Goal: Task Accomplishment & Management: Use online tool/utility

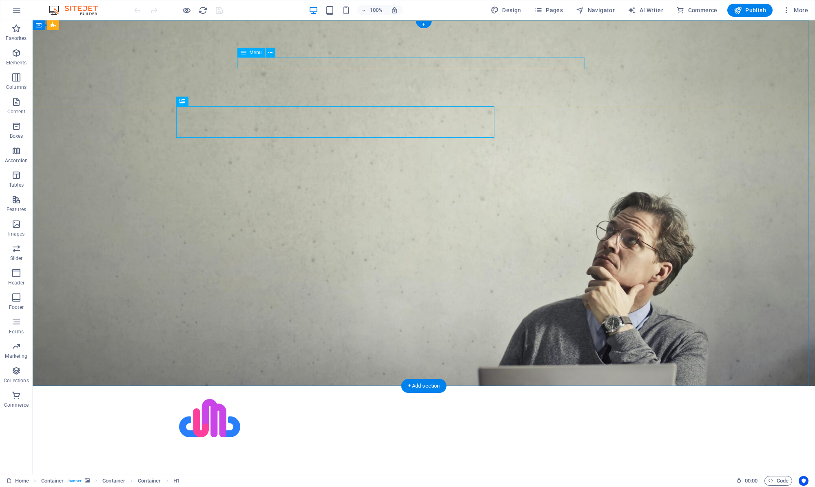
click at [402, 459] on nav "About Services Web Hosting Blog Contact" at bounding box center [423, 465] width 489 height 12
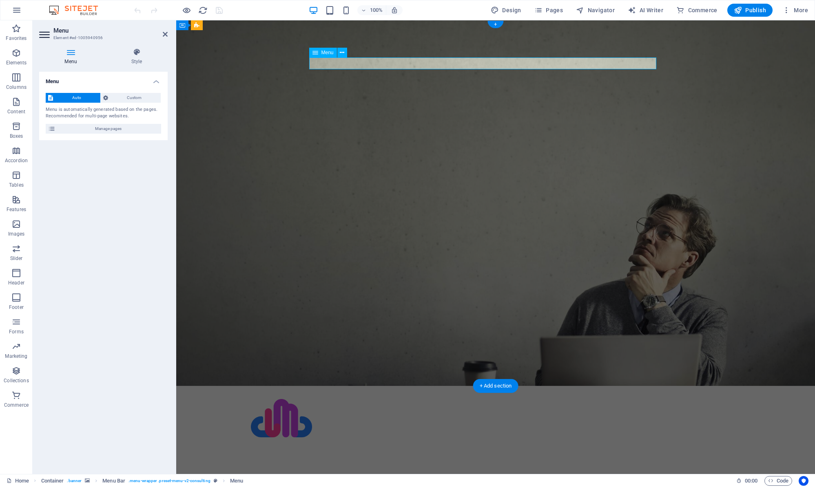
click at [402, 459] on nav "About Services Web Hosting Blog Contact" at bounding box center [495, 465] width 489 height 12
click at [597, 12] on span "Navigator" at bounding box center [595, 10] width 39 height 8
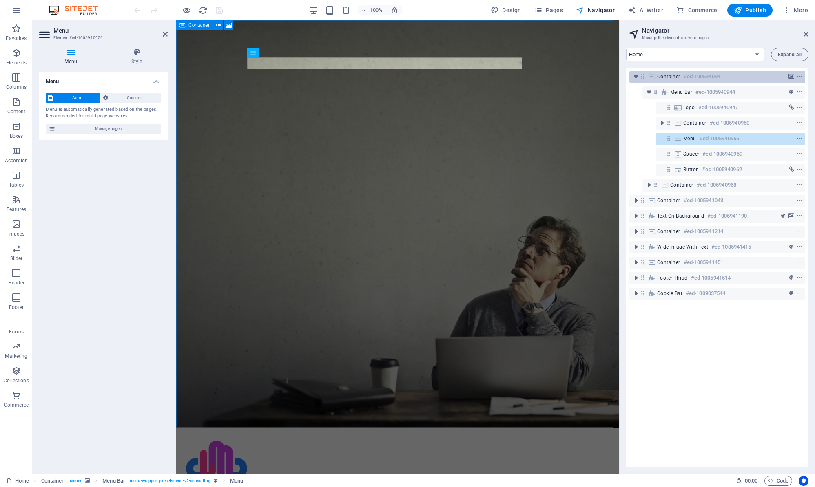
click at [657, 77] on div "Container #ed-1005940941" at bounding box center [717, 77] width 176 height 12
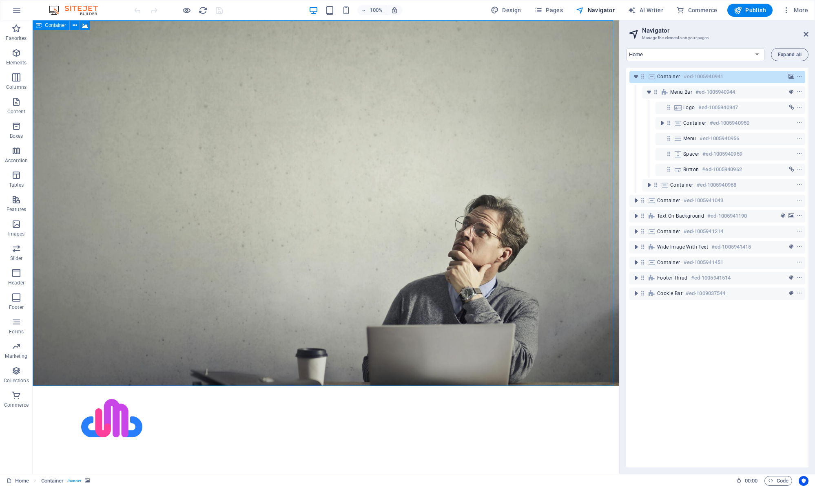
click at [657, 77] on div "Container #ed-1005940941" at bounding box center [717, 77] width 176 height 12
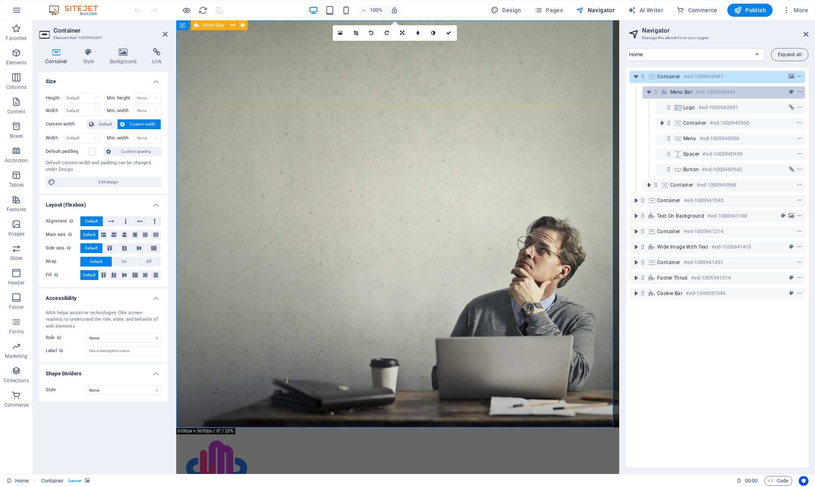
click at [667, 90] on icon at bounding box center [664, 92] width 9 height 7
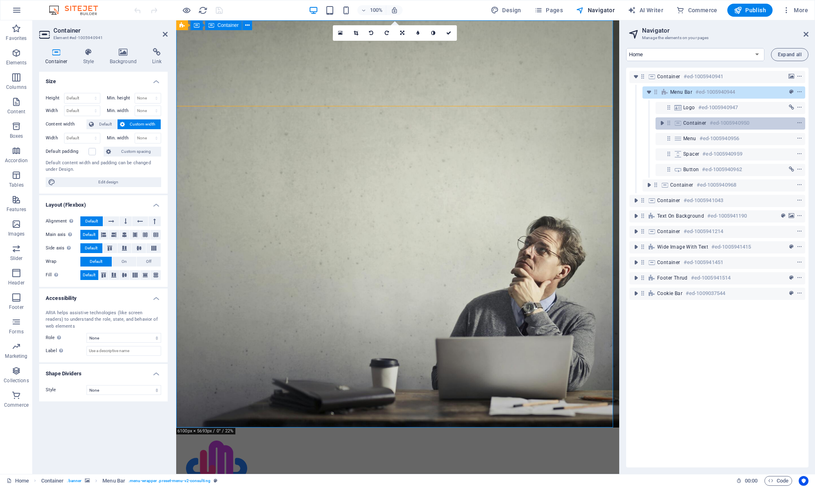
click at [678, 122] on icon at bounding box center [677, 123] width 9 height 7
click at [663, 125] on icon "toggle-expand" at bounding box center [662, 123] width 8 height 8
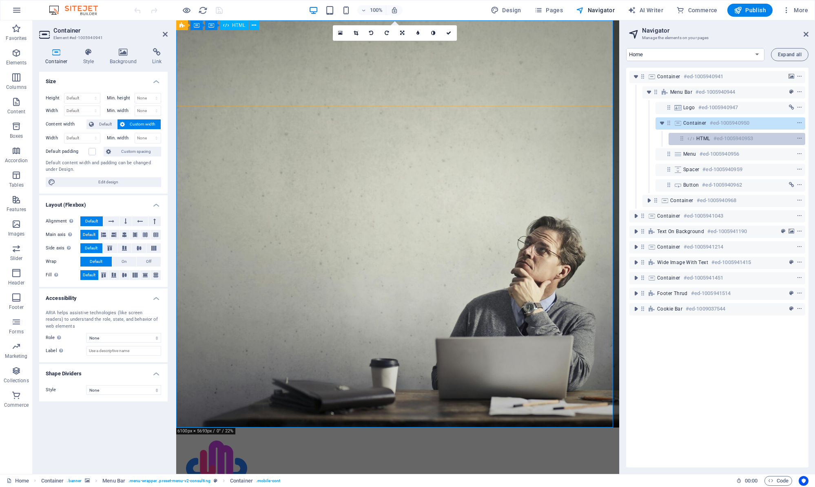
click at [692, 137] on icon at bounding box center [690, 138] width 9 height 7
click at [681, 139] on icon at bounding box center [681, 138] width 7 height 7
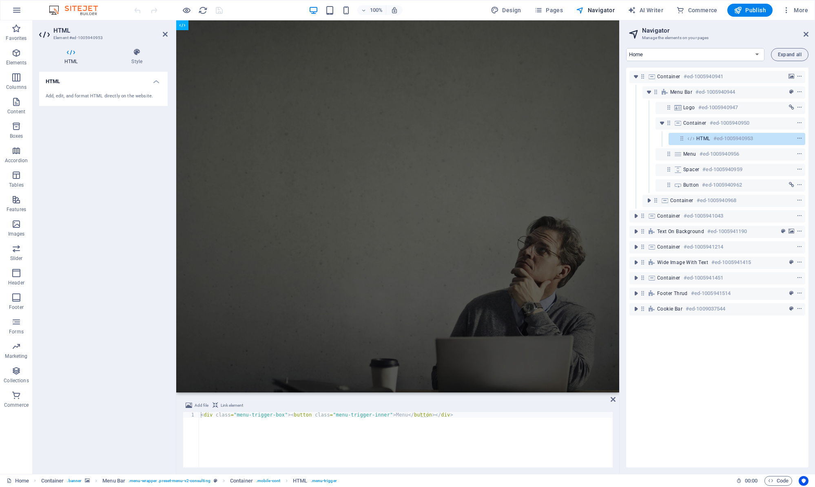
click at [128, 95] on div "Add, edit, and format HTML directly on the website." at bounding box center [103, 96] width 115 height 7
click at [702, 170] on h6 "#ed-1005940959" at bounding box center [722, 170] width 40 height 10
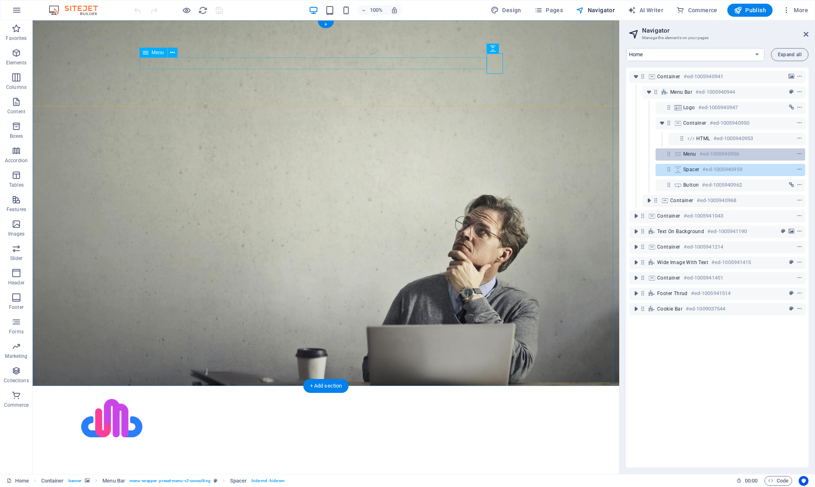
click at [697, 155] on div "Menu #ed-1005940956" at bounding box center [723, 154] width 81 height 10
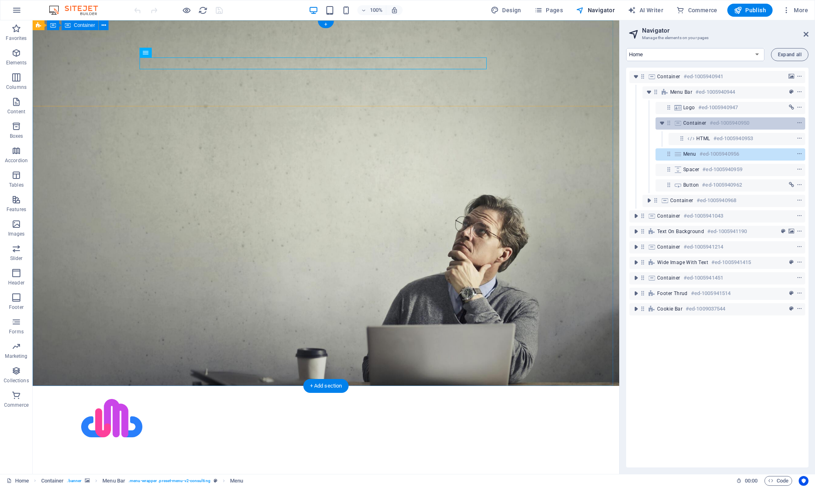
click at [691, 128] on div "Container #ed-1005940950" at bounding box center [723, 123] width 81 height 10
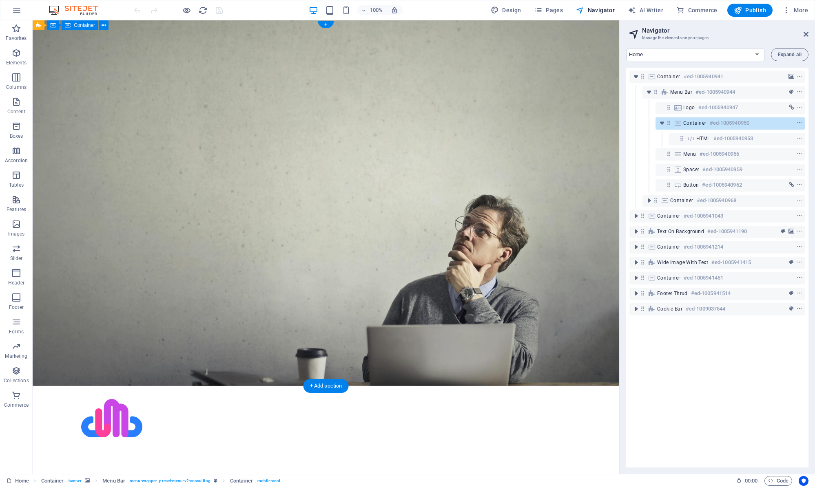
click at [691, 128] on div "Container #ed-1005940950" at bounding box center [723, 123] width 81 height 10
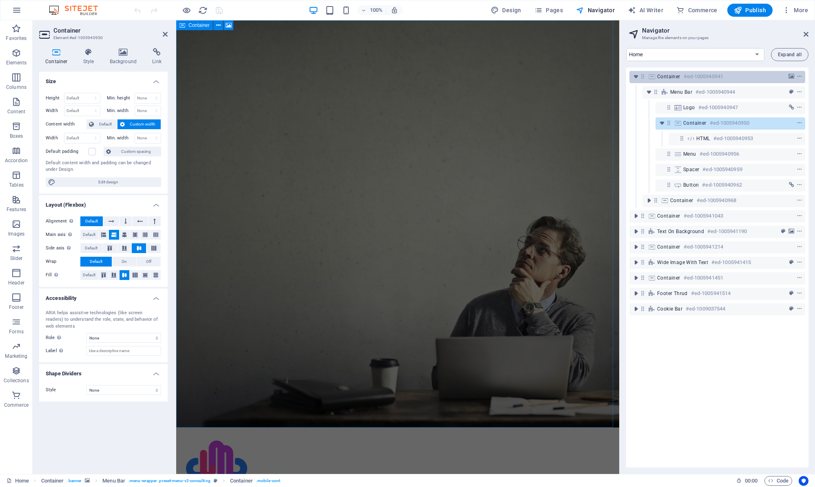
click at [669, 78] on span "Container" at bounding box center [668, 76] width 23 height 7
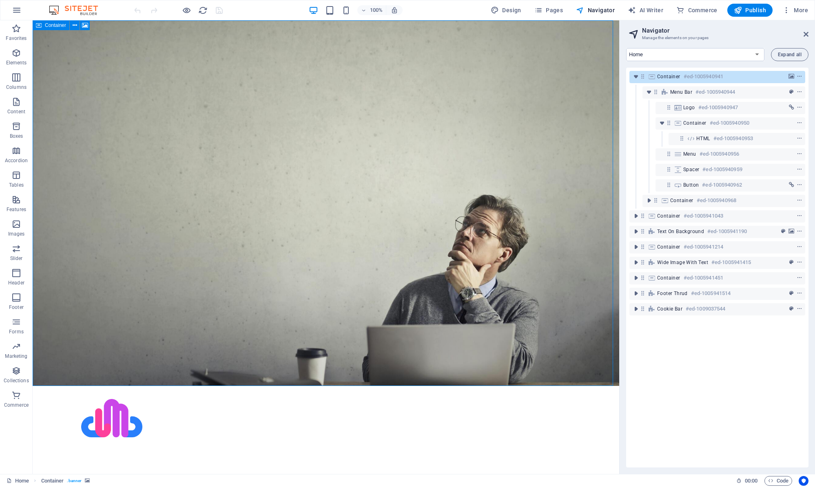
click at [669, 78] on span "Container" at bounding box center [668, 76] width 23 height 7
click at [669, 77] on span "Container" at bounding box center [668, 76] width 23 height 7
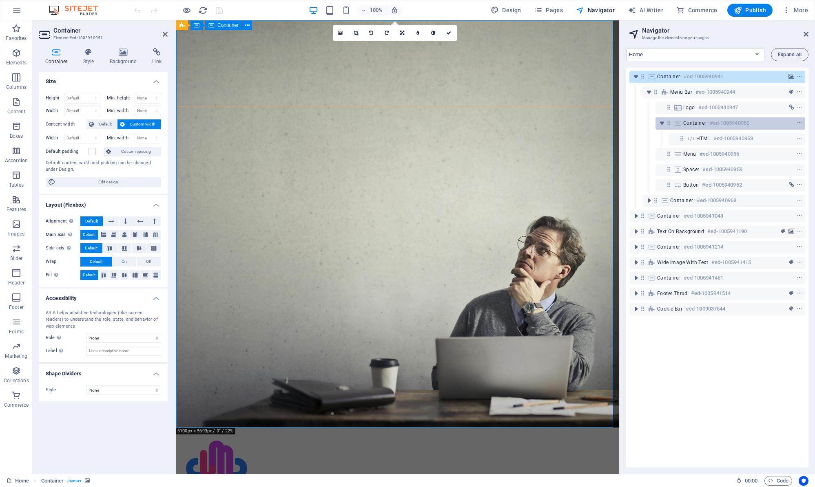
click at [687, 119] on div "Container #ed-1005940950" at bounding box center [723, 123] width 81 height 10
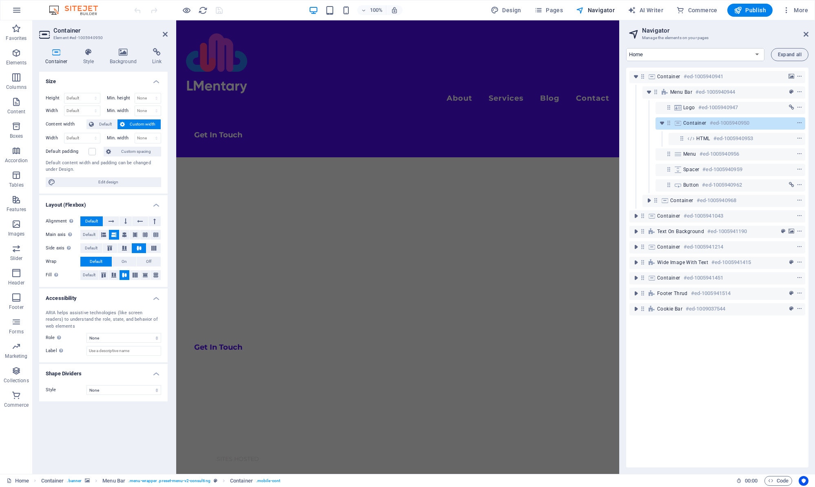
scroll to position [326, 0]
click at [800, 122] on icon "context-menu" at bounding box center [799, 123] width 6 height 6
click at [680, 107] on icon at bounding box center [677, 107] width 9 height 7
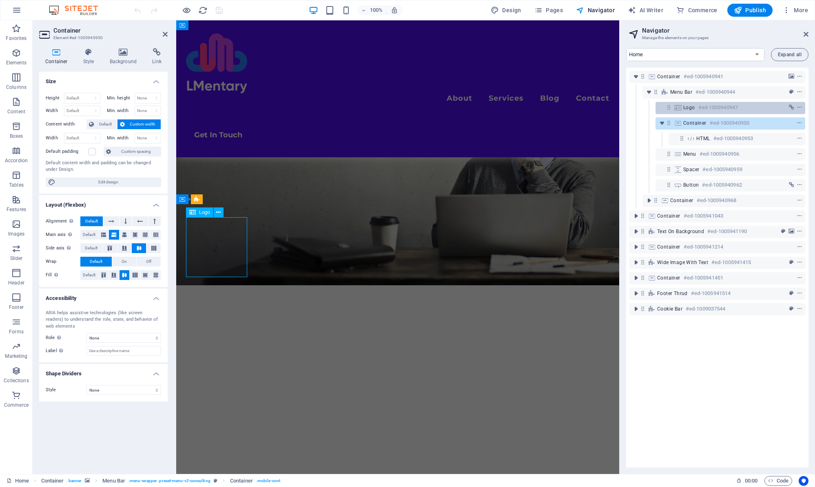
click at [680, 107] on icon at bounding box center [677, 107] width 9 height 7
select select "px"
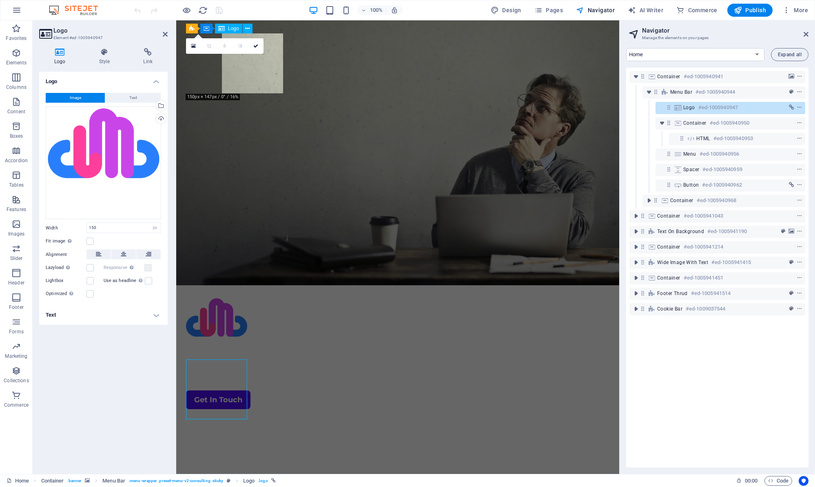
scroll to position [0, 0]
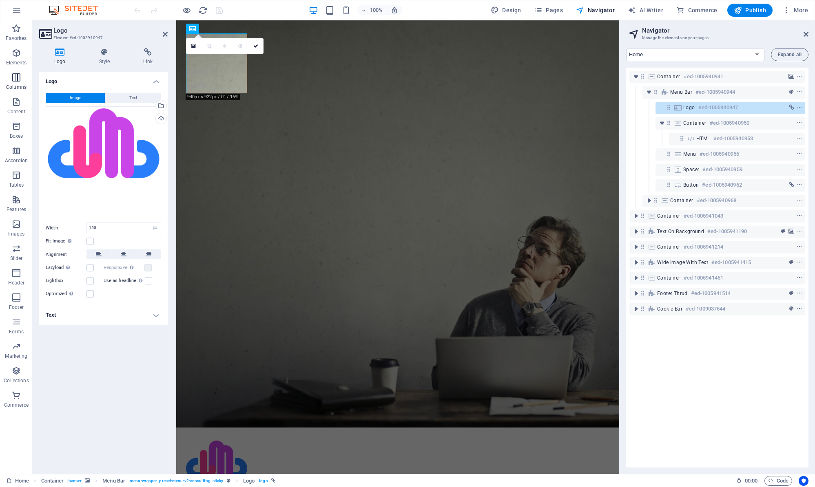
click at [17, 89] on p "Columns" at bounding box center [16, 87] width 20 height 7
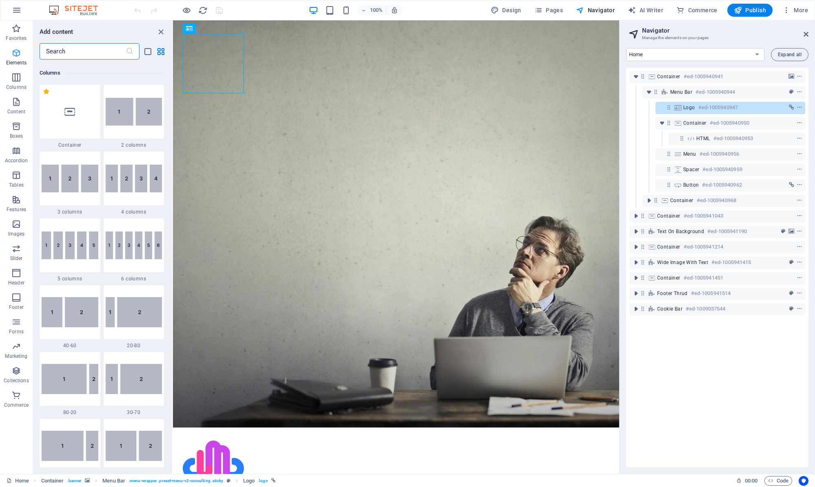
scroll to position [404, 0]
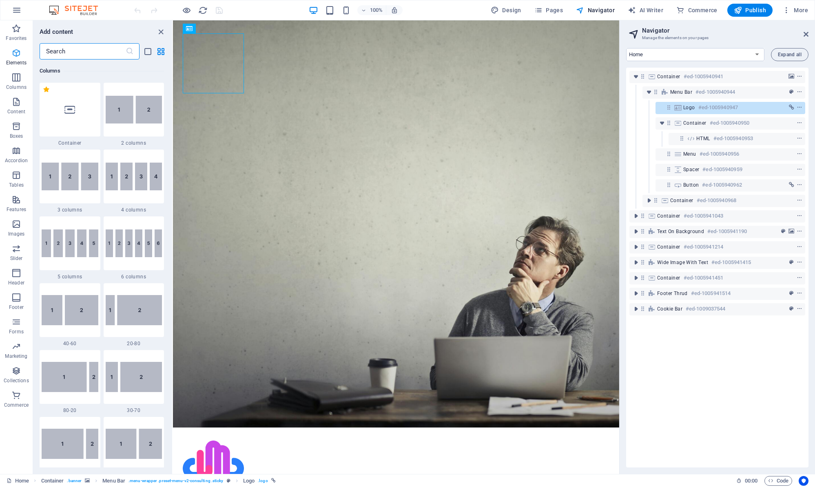
click at [14, 60] on p "Elements" at bounding box center [16, 63] width 21 height 7
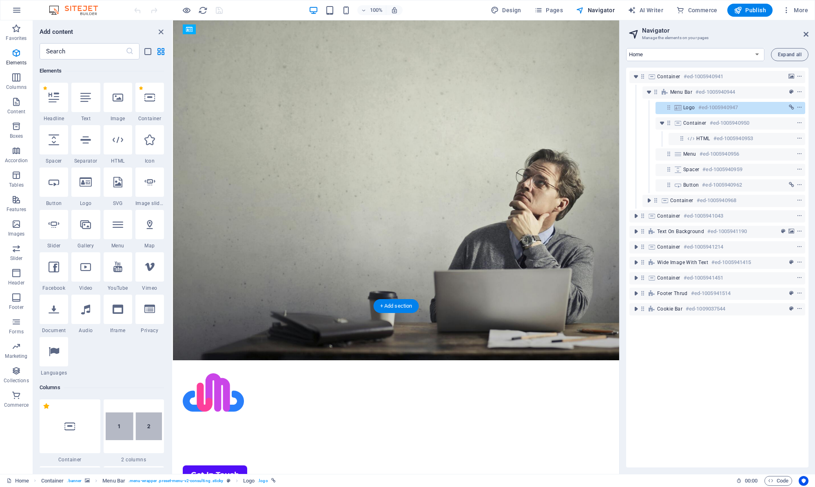
scroll to position [0, 0]
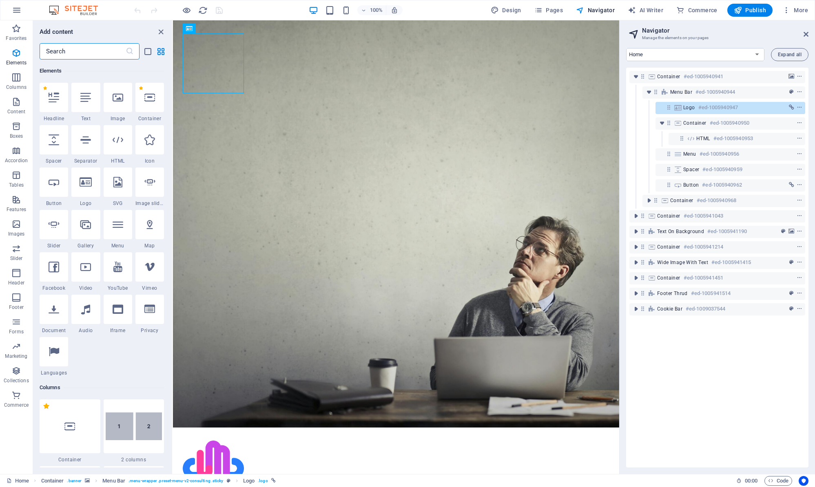
click at [91, 54] on input "text" at bounding box center [83, 51] width 86 height 16
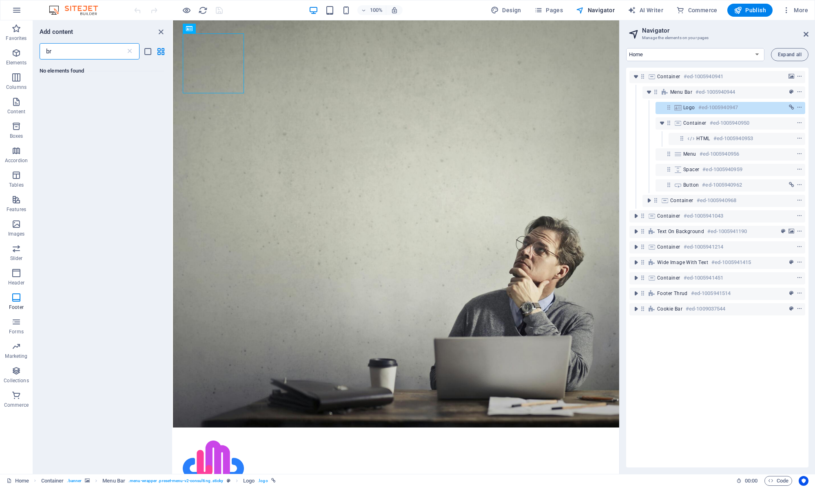
type input "b"
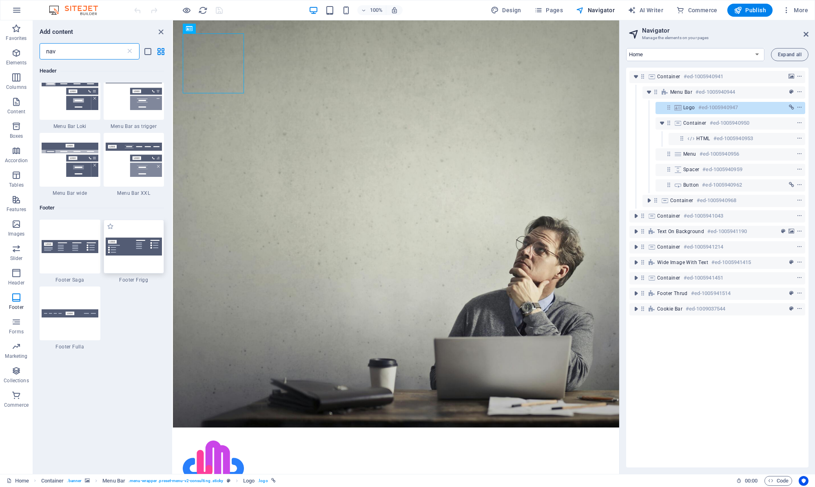
scroll to position [82, 0]
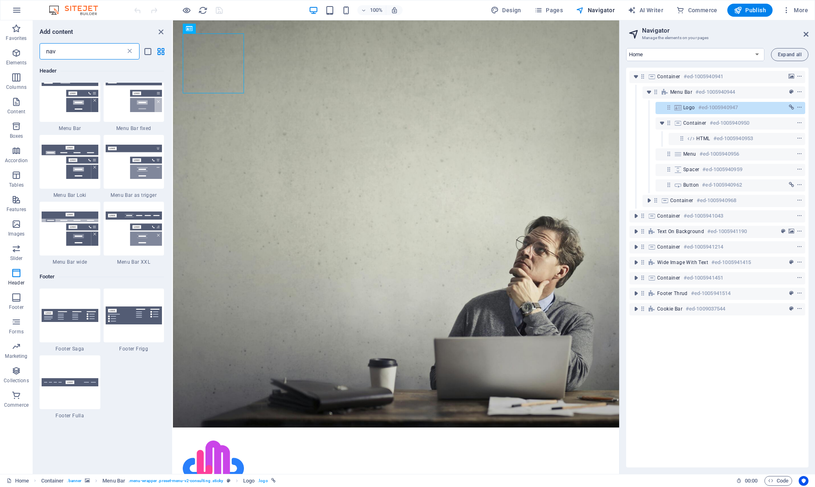
type input "nav"
click at [129, 50] on icon at bounding box center [130, 51] width 8 height 8
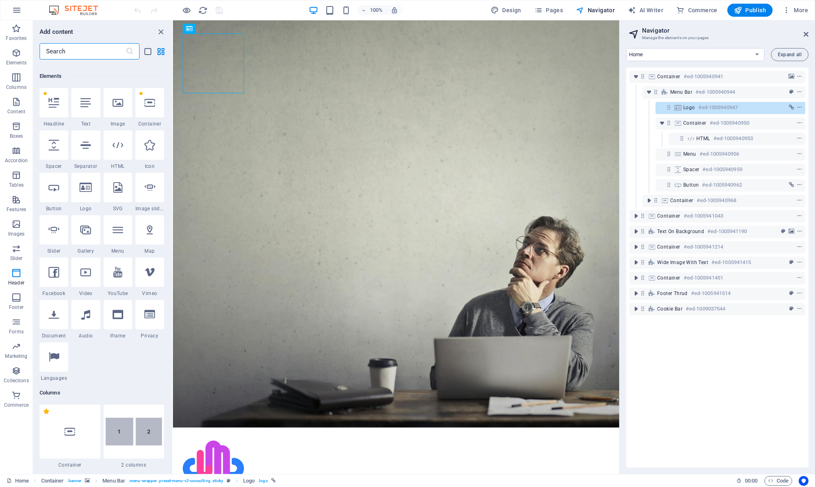
scroll to position [4992, 0]
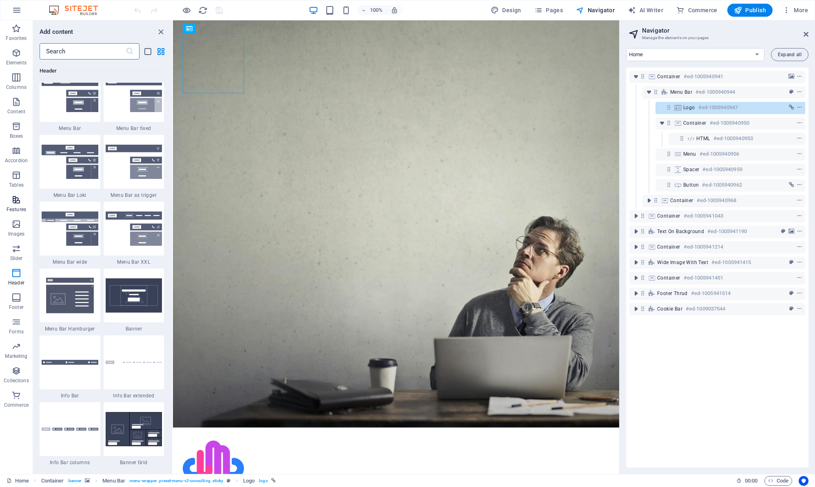
click at [18, 203] on icon "button" at bounding box center [16, 200] width 10 height 10
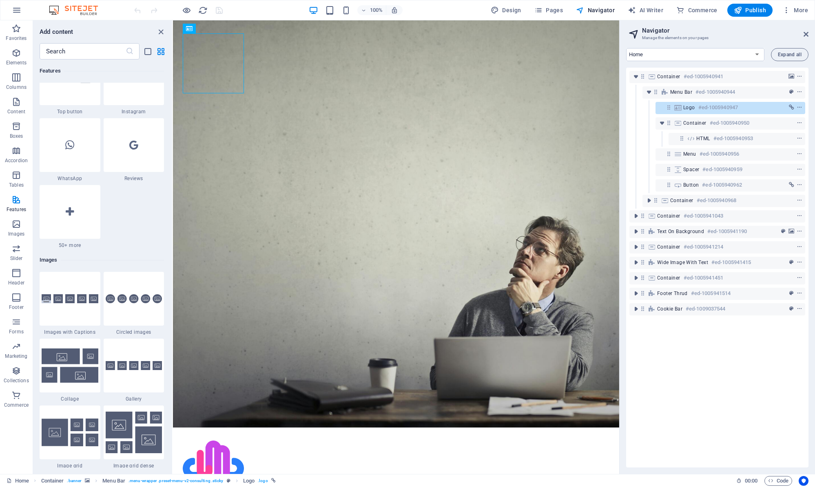
scroll to position [3953, 0]
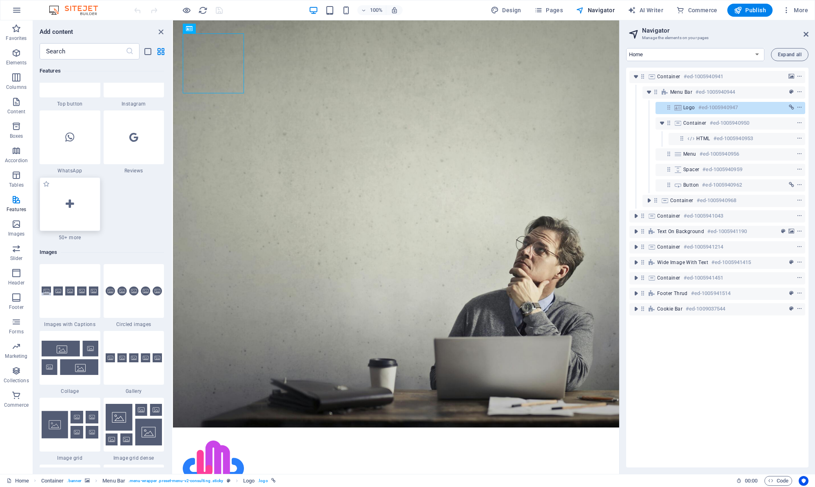
click at [77, 210] on div at bounding box center [70, 204] width 61 height 54
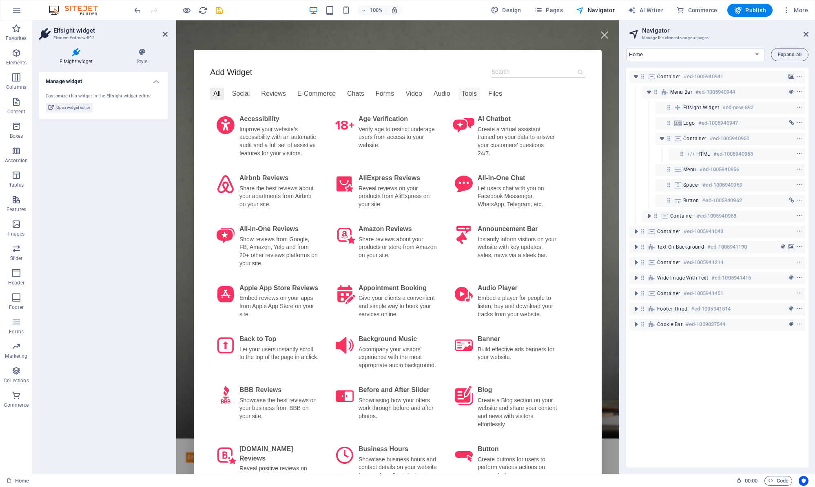
click at [458, 94] on div "Tools" at bounding box center [469, 94] width 22 height 12
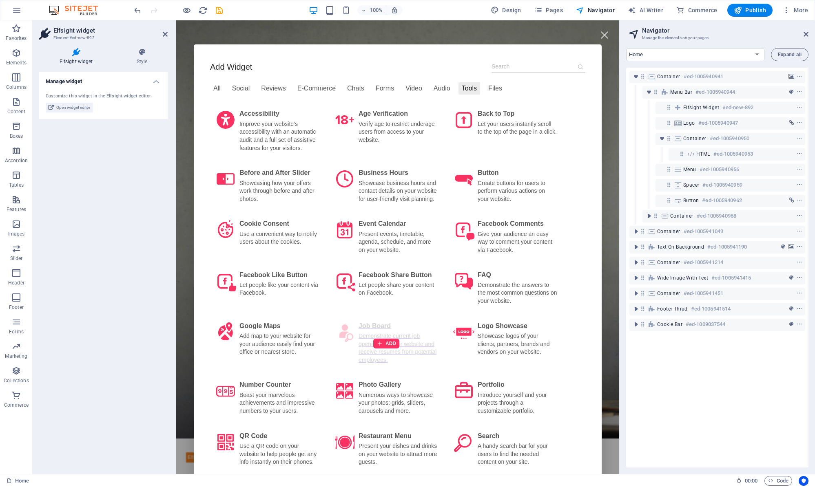
scroll to position [0, 0]
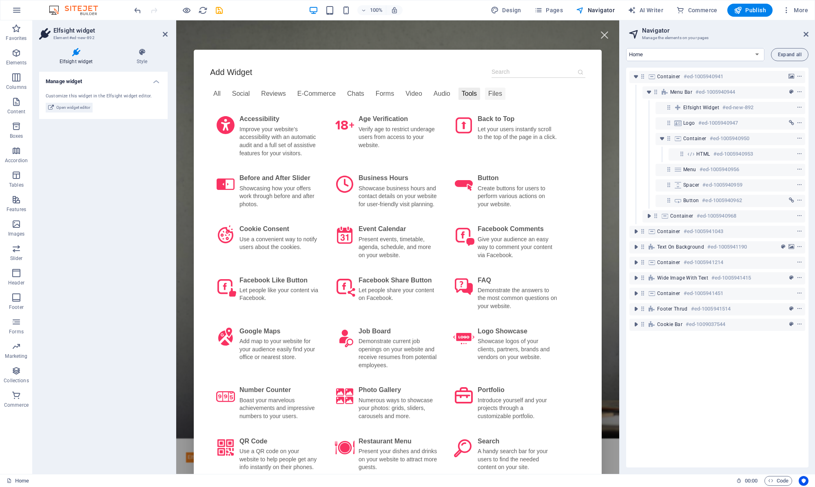
click at [485, 100] on div "Files" at bounding box center [495, 94] width 20 height 12
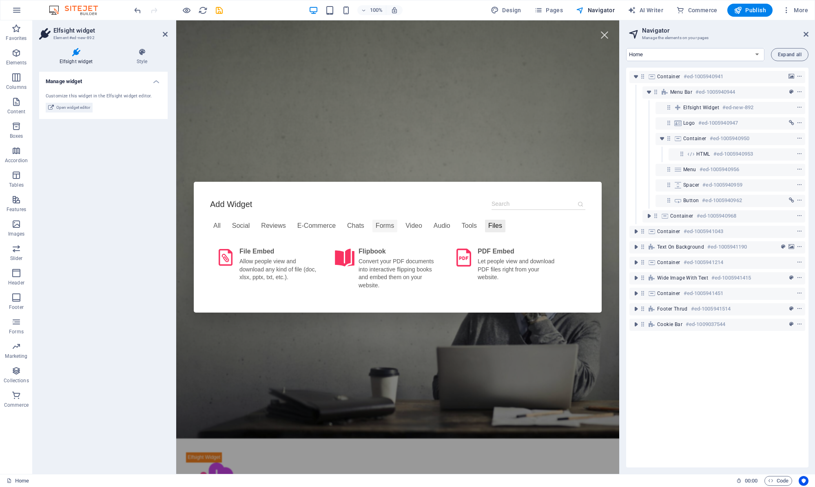
click at [375, 226] on div "Forms" at bounding box center [384, 226] width 25 height 12
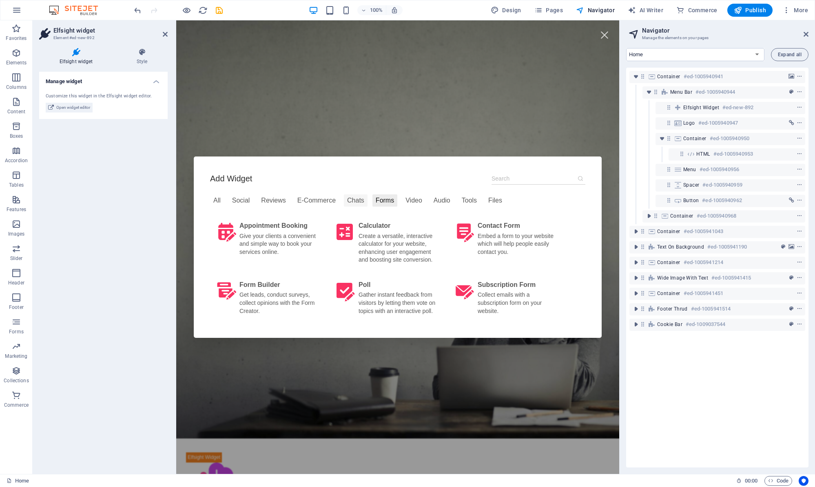
click at [344, 201] on div "Chats" at bounding box center [356, 201] width 24 height 12
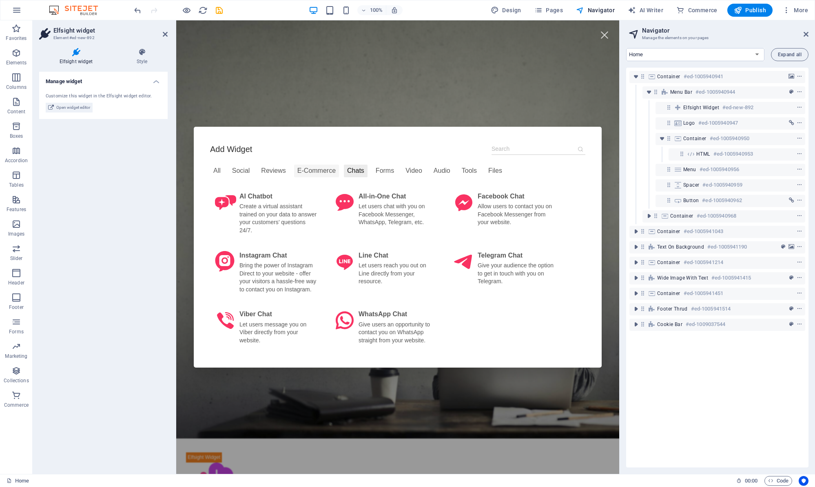
click at [313, 172] on div "E-Commerce" at bounding box center [316, 171] width 45 height 12
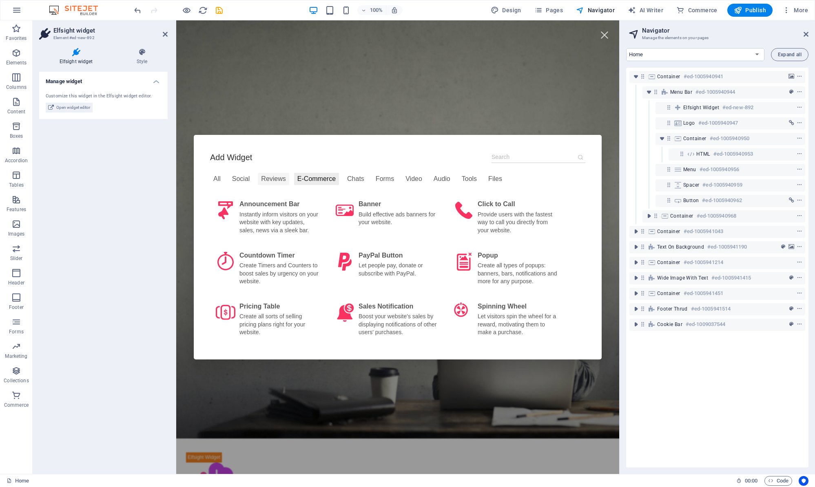
click at [274, 179] on div "Reviews" at bounding box center [273, 179] width 31 height 12
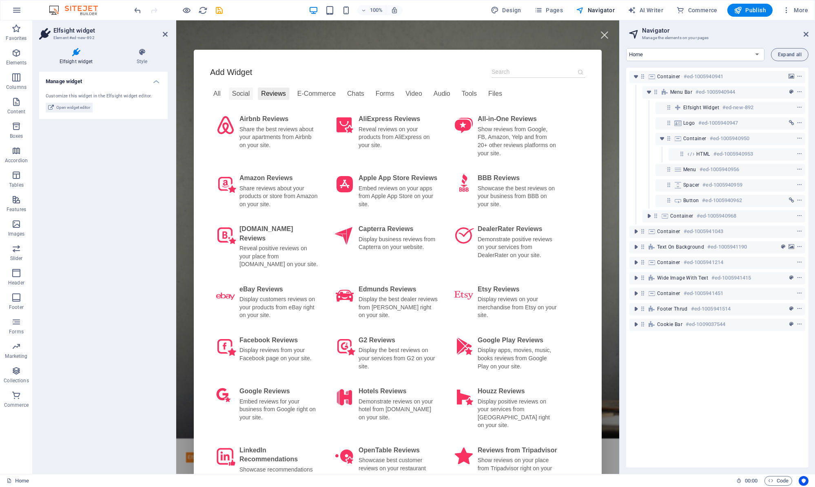
click at [233, 95] on div "Social" at bounding box center [241, 94] width 24 height 12
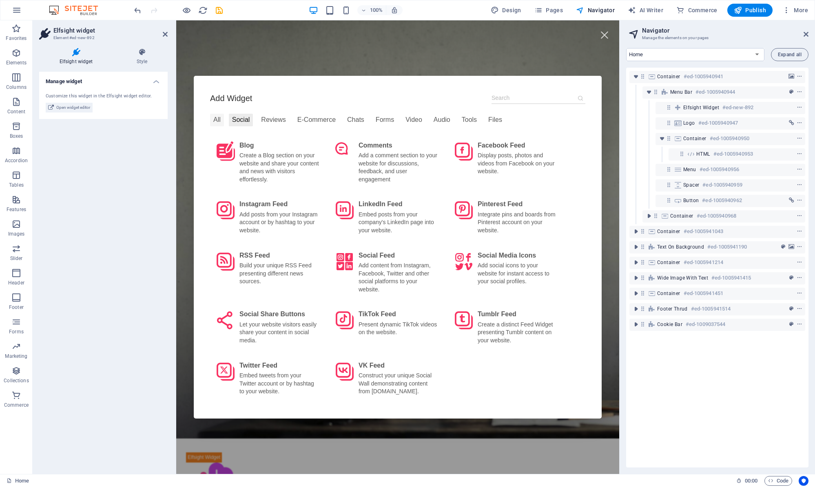
click at [215, 118] on div "All" at bounding box center [217, 120] width 14 height 12
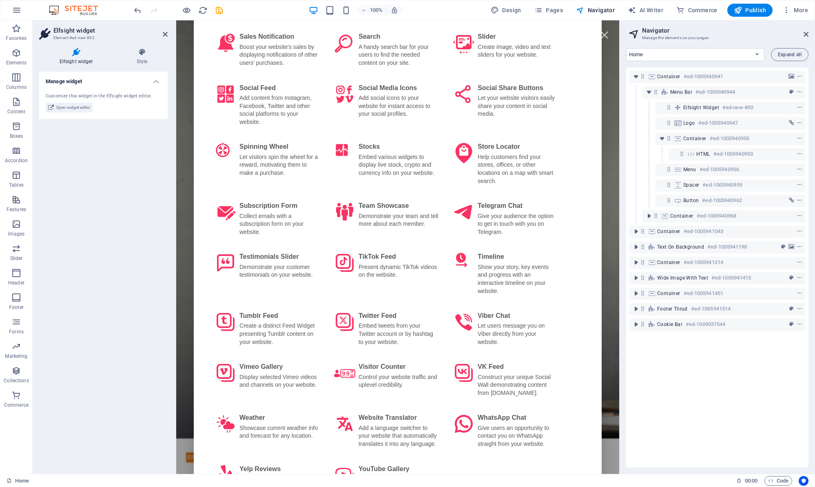
scroll to position [1442, 0]
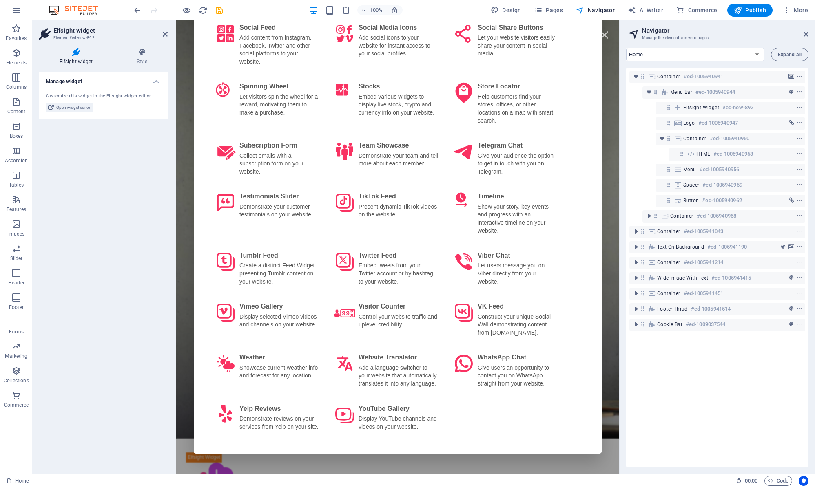
click at [98, 175] on div "Manage widget Customize this widget in the Elfsight widget editor. Open widget …" at bounding box center [103, 270] width 128 height 396
click at [163, 35] on icon at bounding box center [165, 34] width 5 height 7
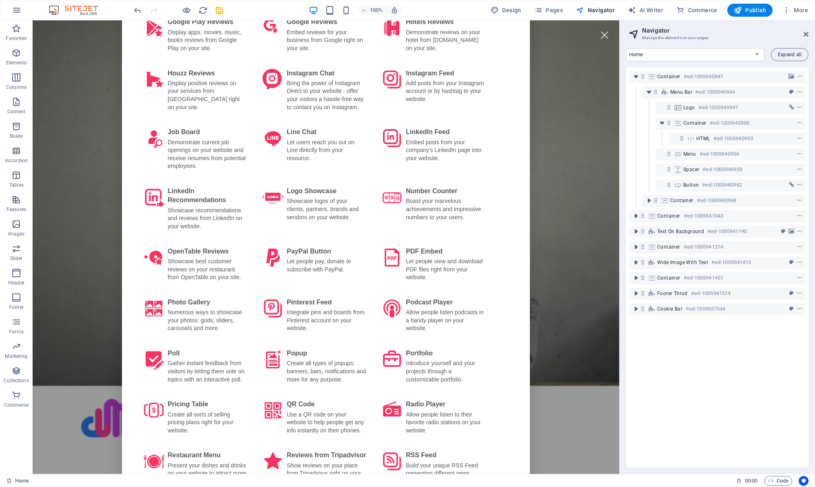
scroll to position [667, 0]
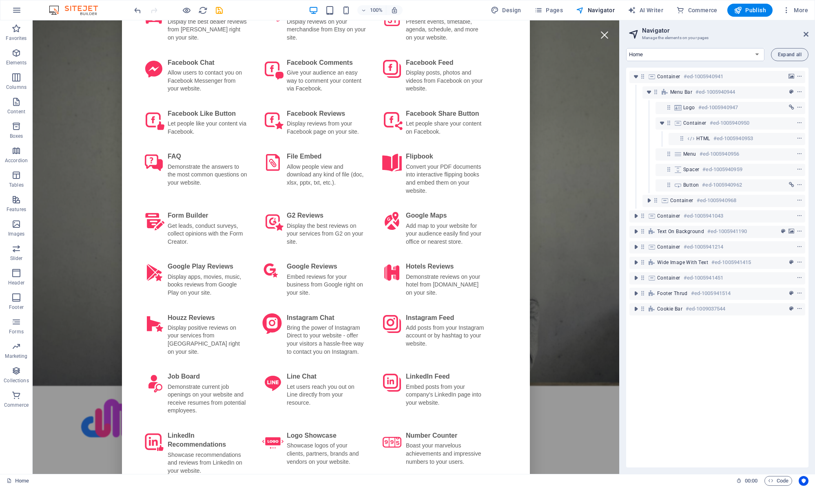
click at [599, 34] on div at bounding box center [604, 35] width 18 height 18
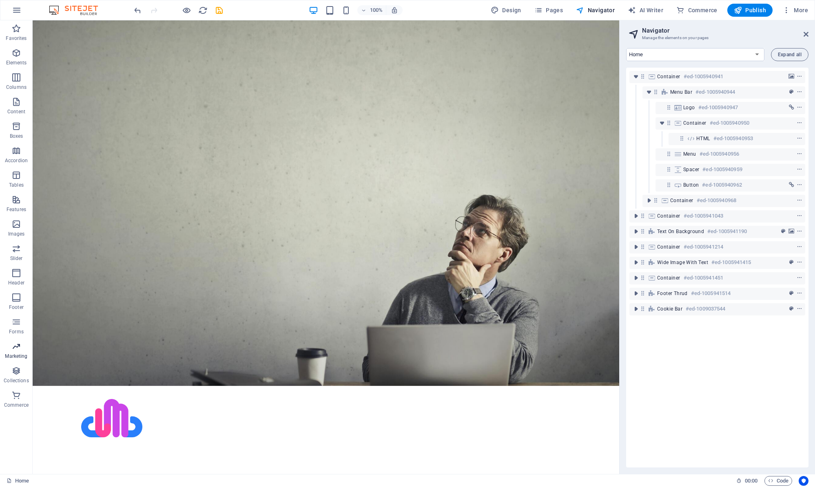
drag, startPoint x: 18, startPoint y: 201, endPoint x: 9, endPoint y: 354, distance: 152.4
click at [9, 354] on div "Favorites Elements Columns Content Boxes Accordion Tables Features Images Slide…" at bounding box center [16, 215] width 33 height 391
click at [19, 276] on icon "button" at bounding box center [16, 273] width 10 height 10
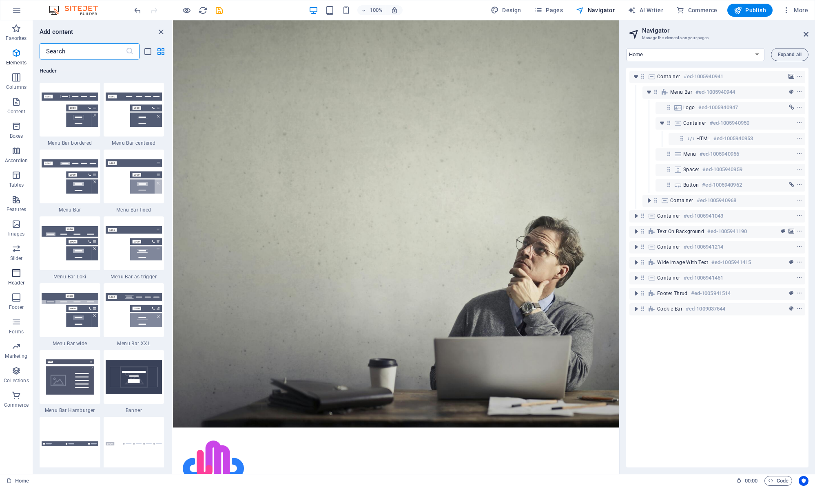
scroll to position [4910, 0]
click at [15, 346] on icon "button" at bounding box center [16, 347] width 10 height 10
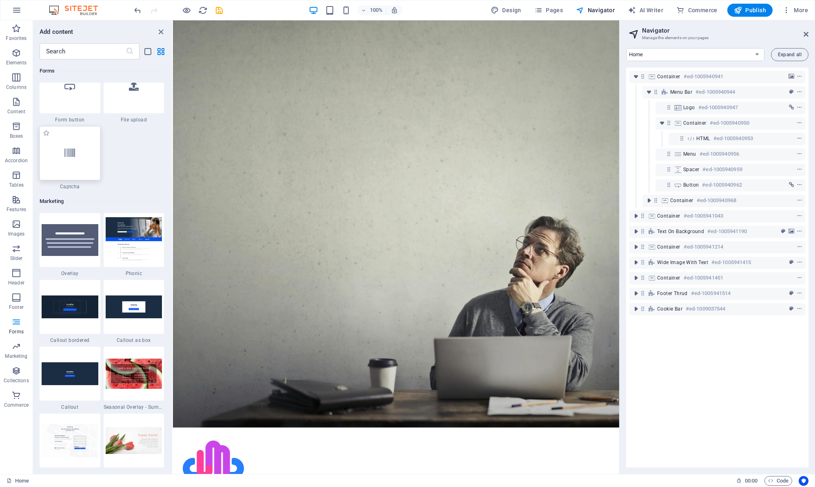
scroll to position [6397, 0]
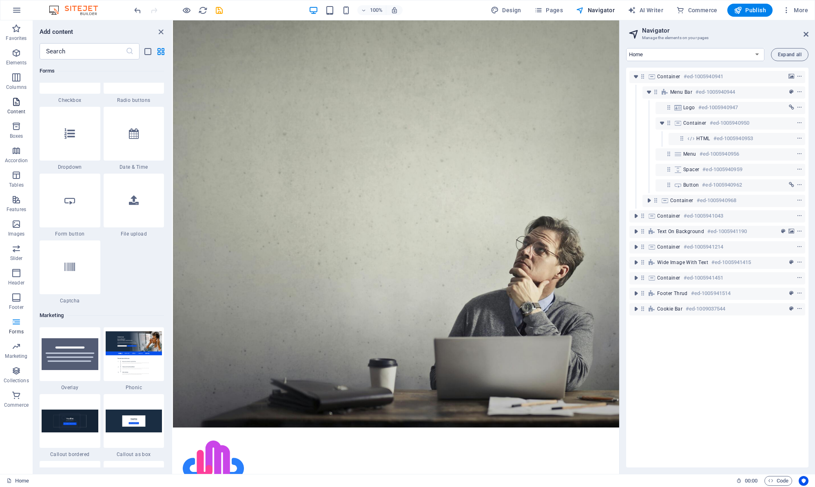
click at [14, 105] on icon "button" at bounding box center [16, 102] width 10 height 10
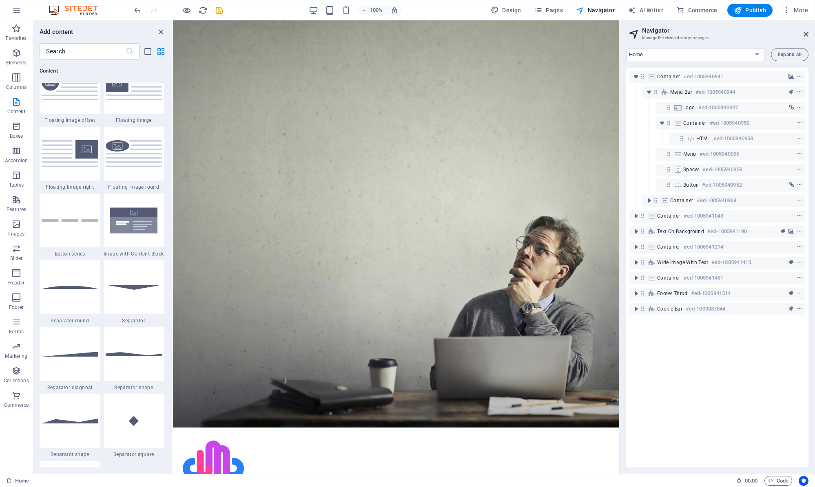
scroll to position [1794, 0]
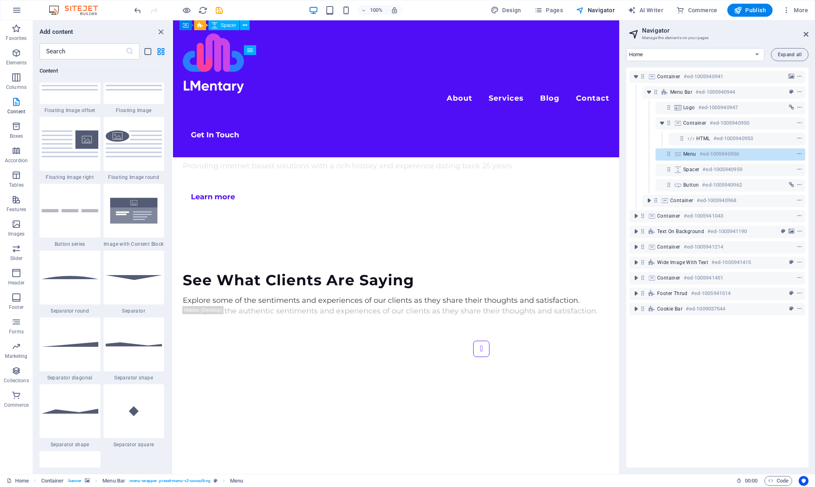
scroll to position [2001, 0]
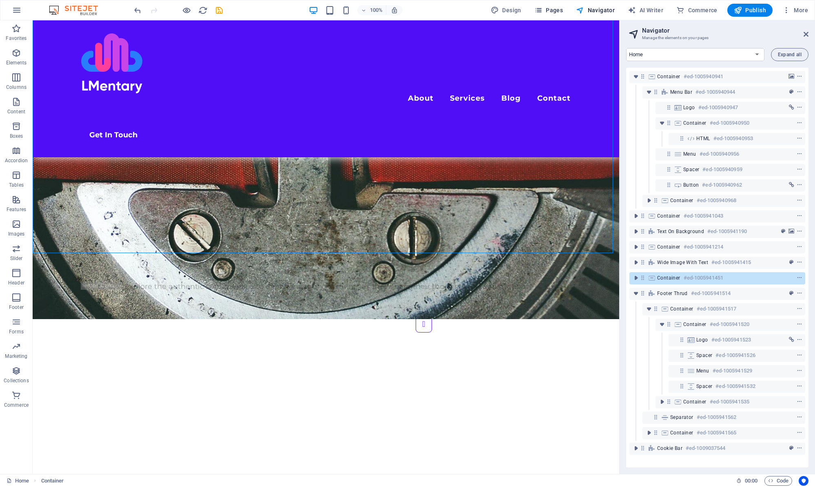
click at [551, 10] on span "Pages" at bounding box center [548, 10] width 29 height 8
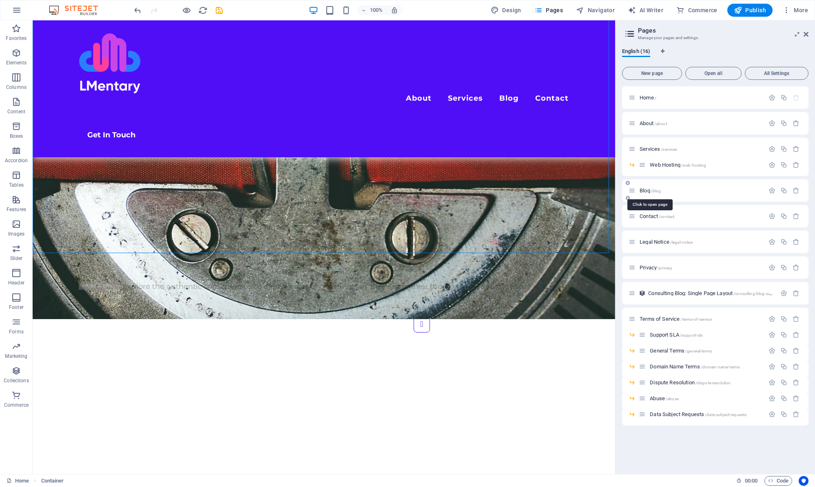
click at [642, 192] on span "Blog /blog" at bounding box center [649, 191] width 21 height 6
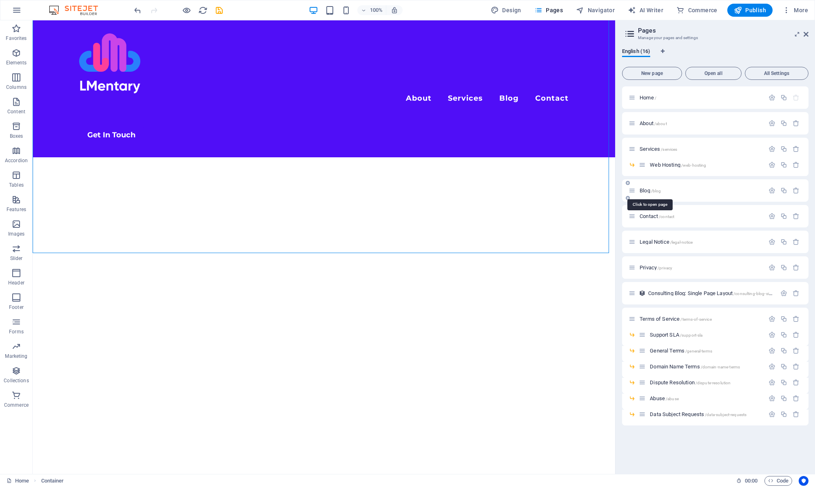
scroll to position [0, 0]
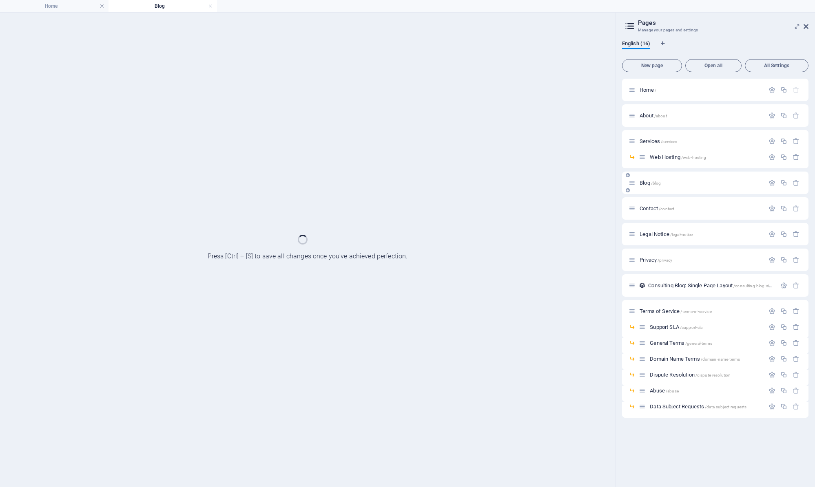
click at [642, 192] on div "Blog /blog" at bounding box center [715, 183] width 186 height 22
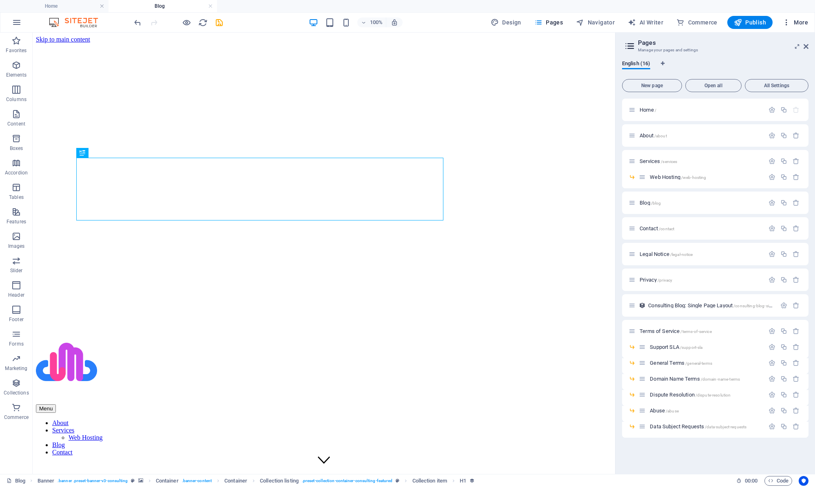
click at [809, 22] on button "More" at bounding box center [795, 22] width 32 height 13
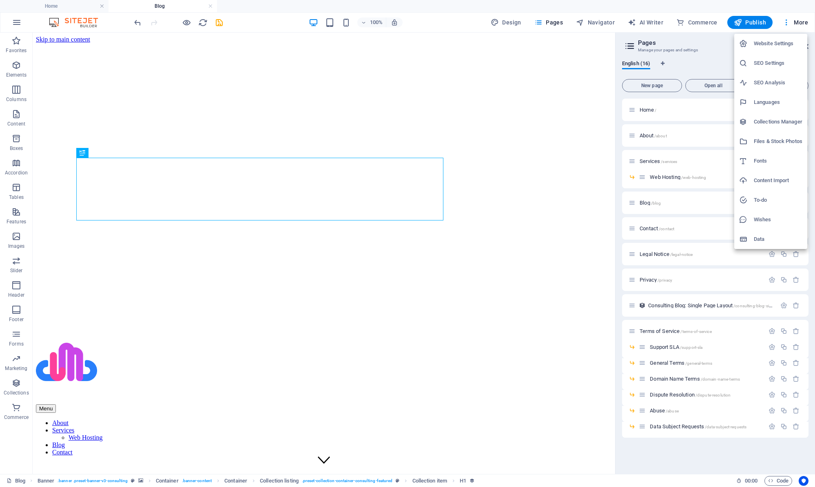
click at [776, 123] on h6 "Collections Manager" at bounding box center [778, 122] width 49 height 10
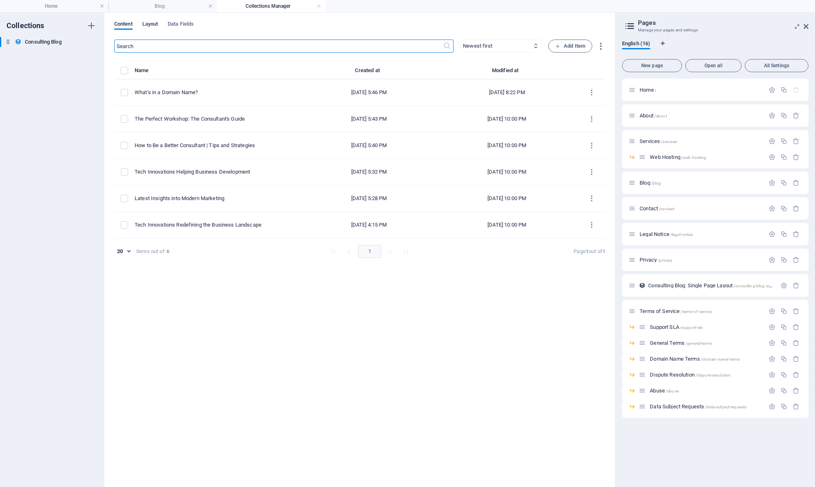
click at [151, 27] on span "Layout" at bounding box center [150, 24] width 16 height 11
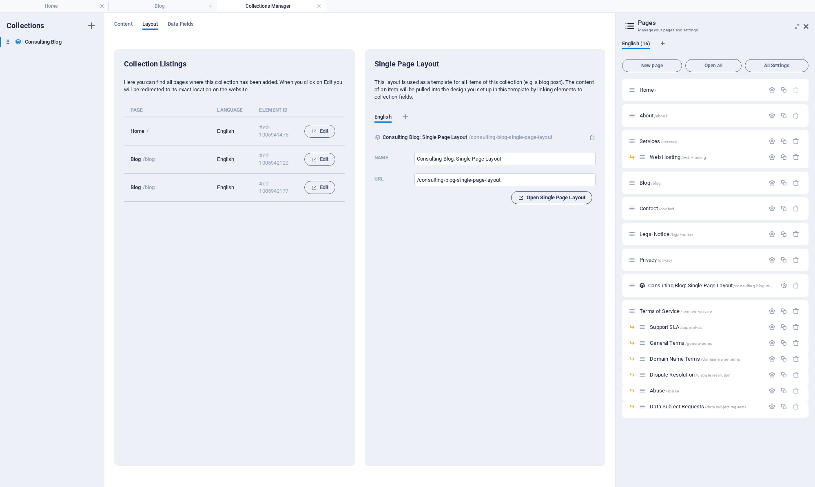
click at [542, 197] on span "Open Single Page Layout" at bounding box center [551, 198] width 67 height 10
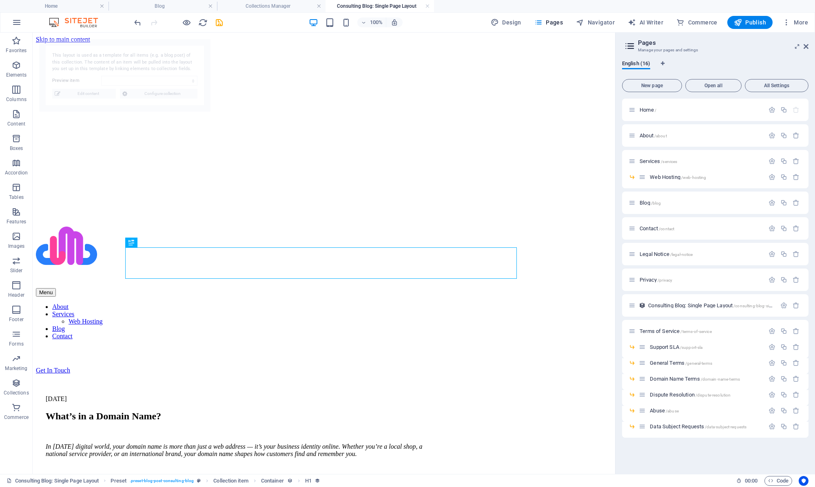
select select "68dee7ddaa86ab4b27002028"
click at [693, 20] on span "Commerce" at bounding box center [696, 22] width 41 height 8
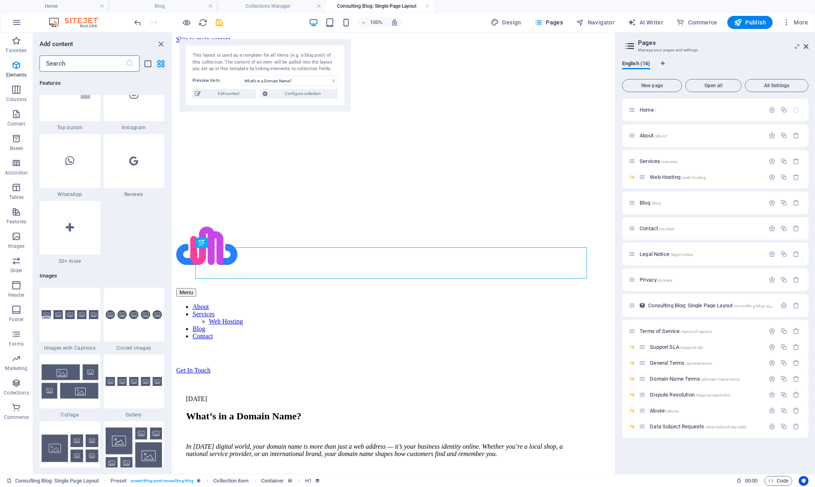
scroll to position [6256, 0]
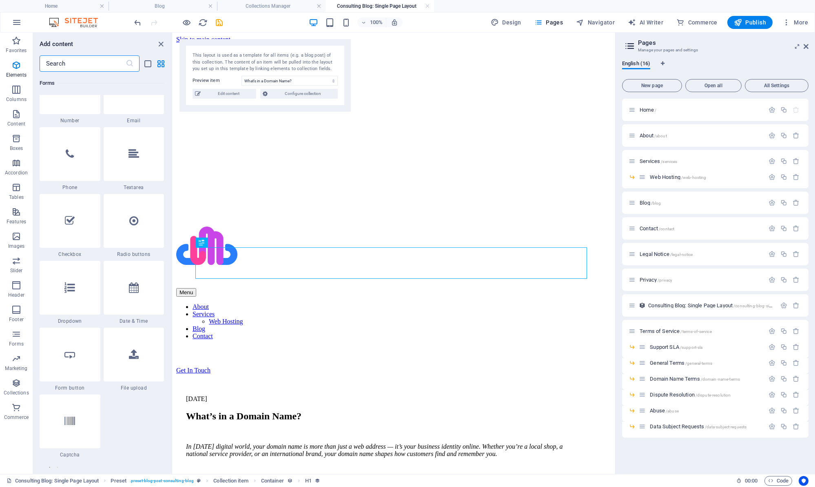
click at [574, 24] on div "Design Pages Navigator AI Writer Commerce Publish More" at bounding box center [649, 22] width 324 height 13
click at [589, 22] on span "Navigator" at bounding box center [595, 22] width 39 height 8
select select "18141510-en"
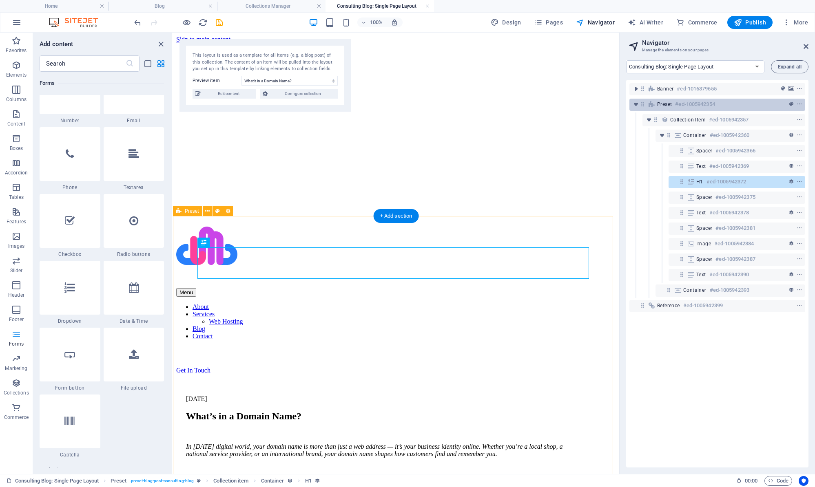
click at [656, 103] on icon at bounding box center [651, 104] width 9 height 7
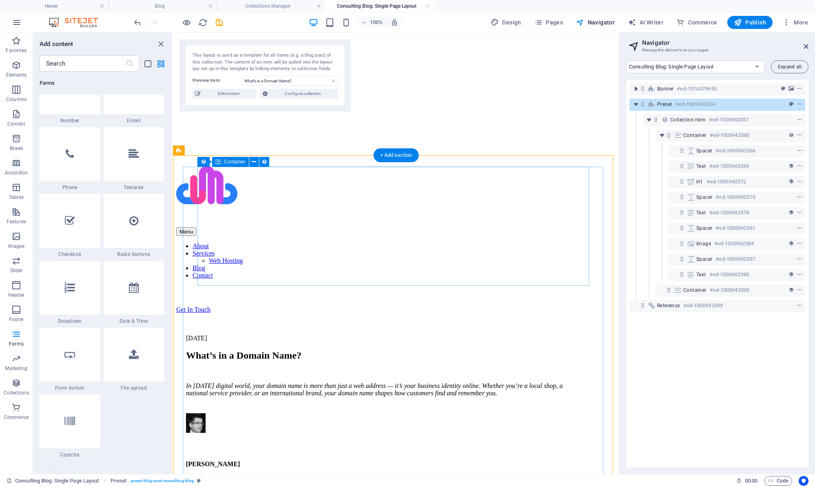
scroll to position [0, 0]
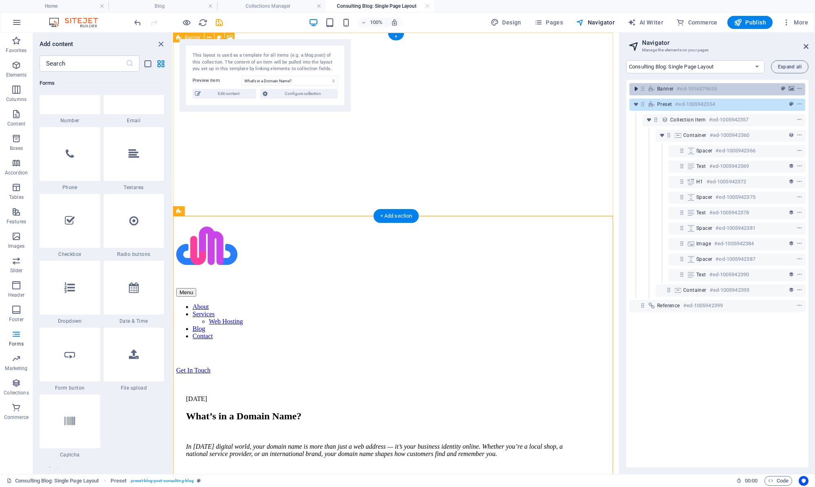
click at [638, 88] on icon "toggle-expand" at bounding box center [636, 89] width 8 height 8
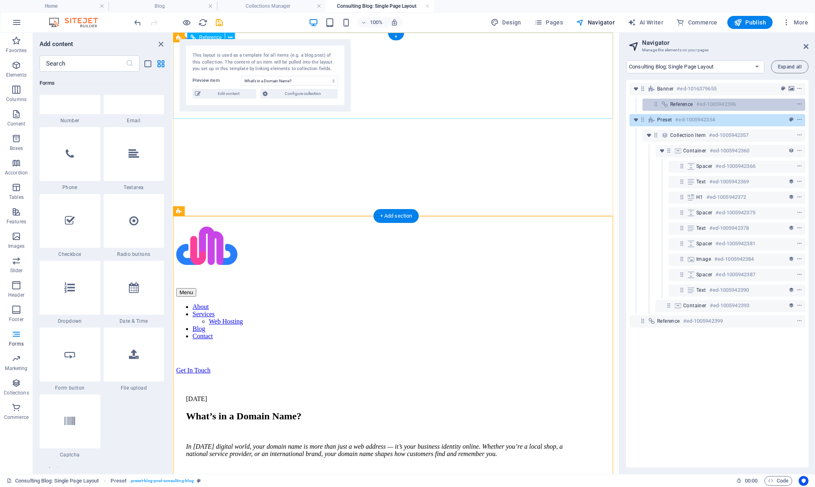
click at [691, 107] on span "Reference" at bounding box center [681, 104] width 23 height 7
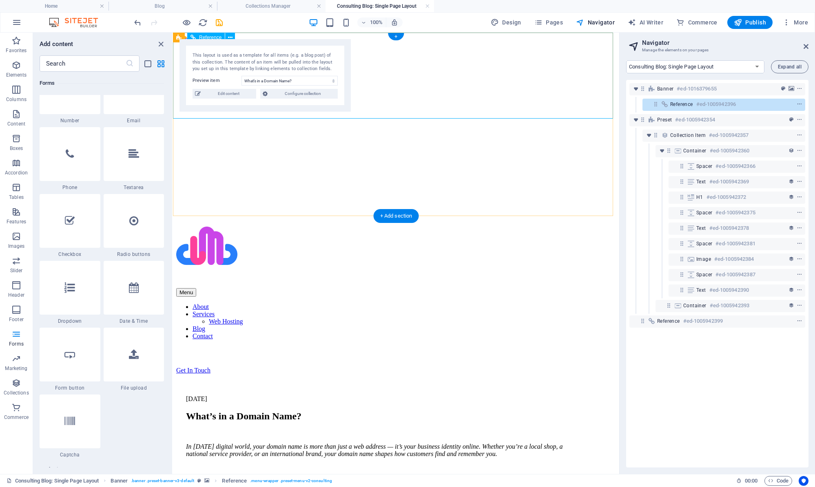
click at [679, 104] on span "Reference" at bounding box center [681, 104] width 23 height 7
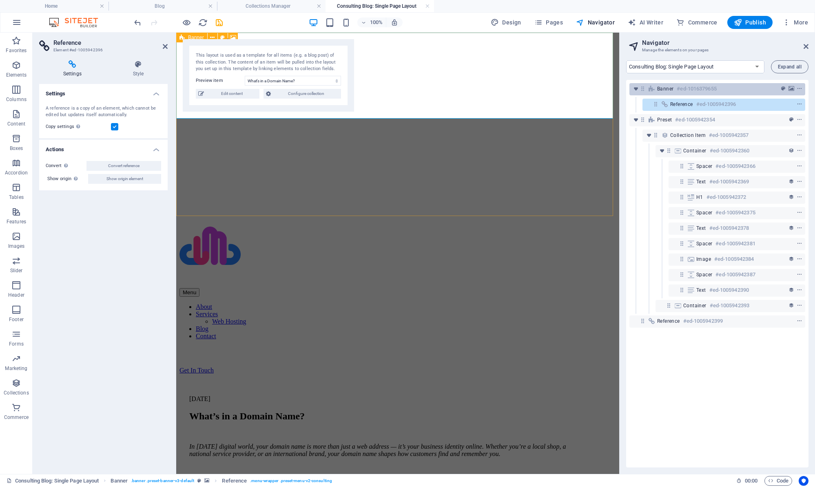
click at [674, 88] on div "Banner #ed-1016379655" at bounding box center [710, 89] width 107 height 10
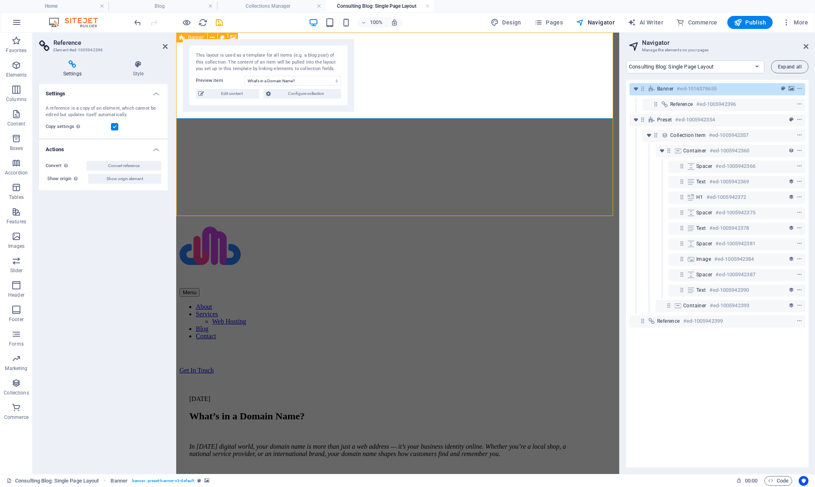
click at [674, 88] on div "Banner #ed-1016379655" at bounding box center [710, 89] width 107 height 10
select select "px"
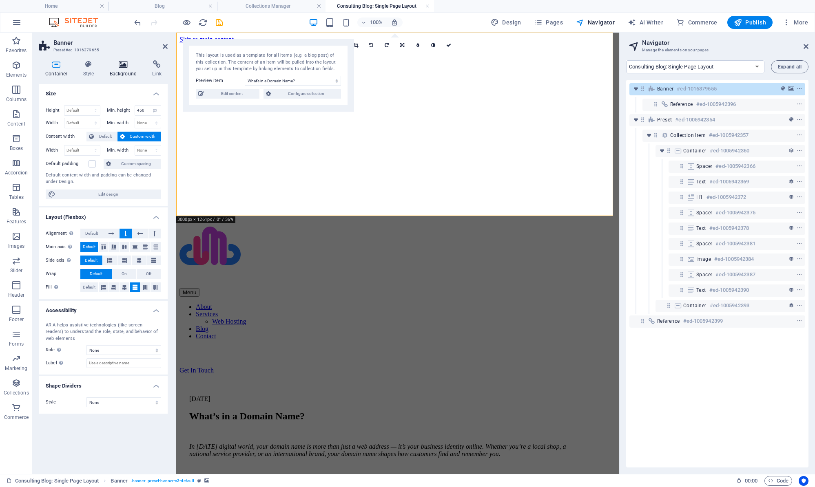
click at [117, 62] on icon at bounding box center [124, 64] width 40 height 8
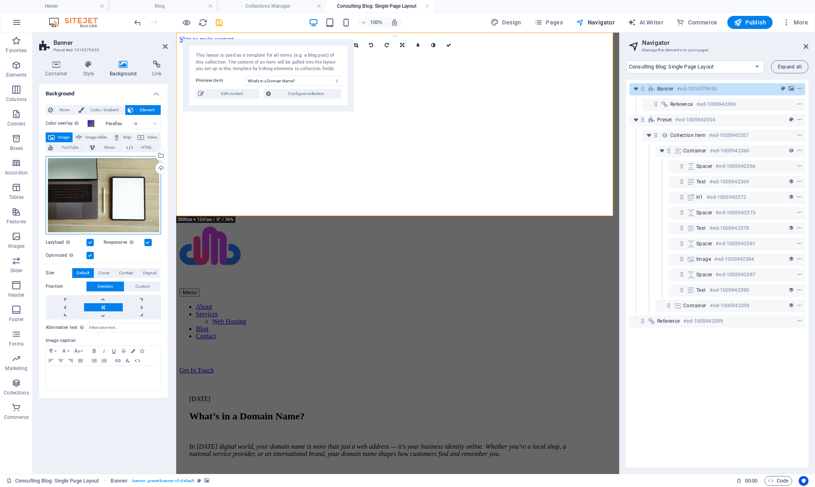
click at [100, 193] on div "Drag files here, click to choose files or select files from Files or our free s…" at bounding box center [103, 195] width 115 height 78
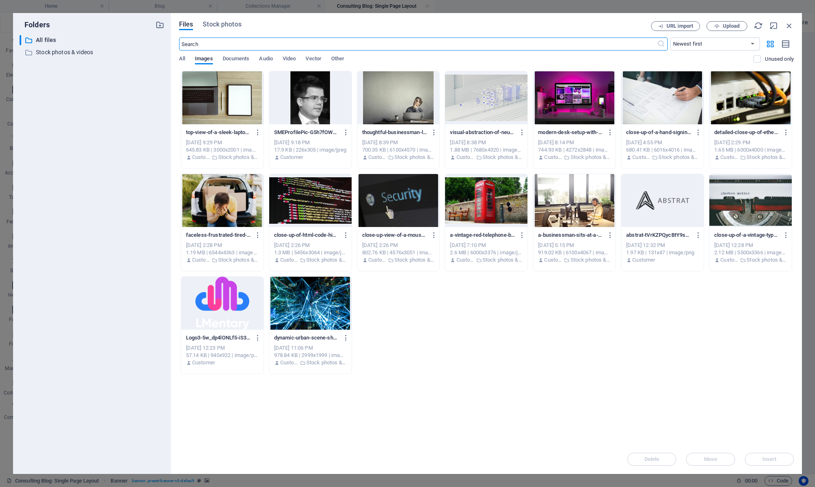
click at [283, 43] on input "text" at bounding box center [418, 44] width 478 height 13
click at [283, 42] on input "text" at bounding box center [418, 44] width 478 height 13
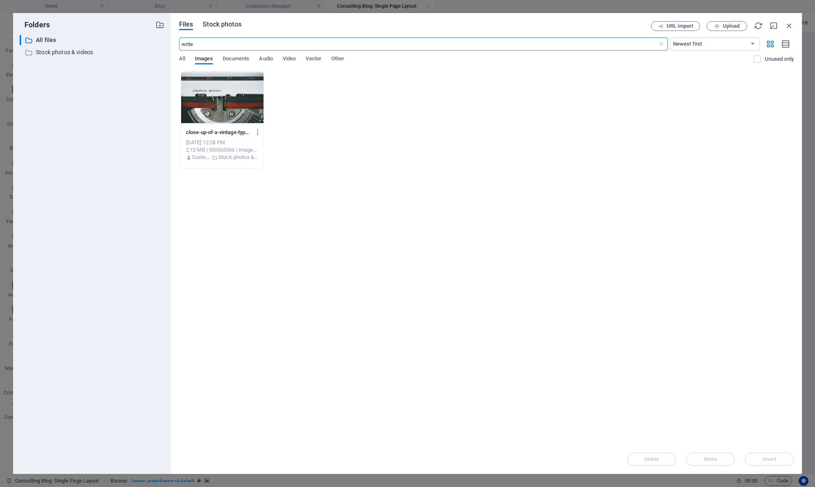
type input "write"
click at [225, 29] on button "Stock photos" at bounding box center [222, 25] width 38 height 9
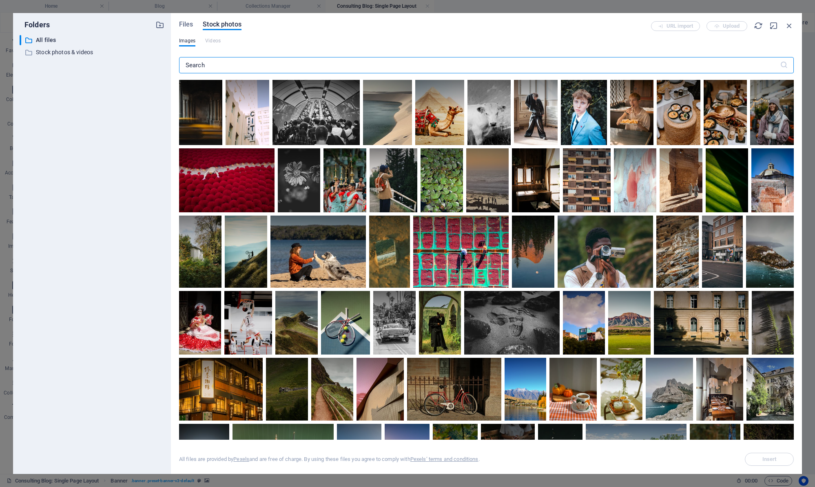
click at [241, 68] on input "text" at bounding box center [479, 65] width 601 height 16
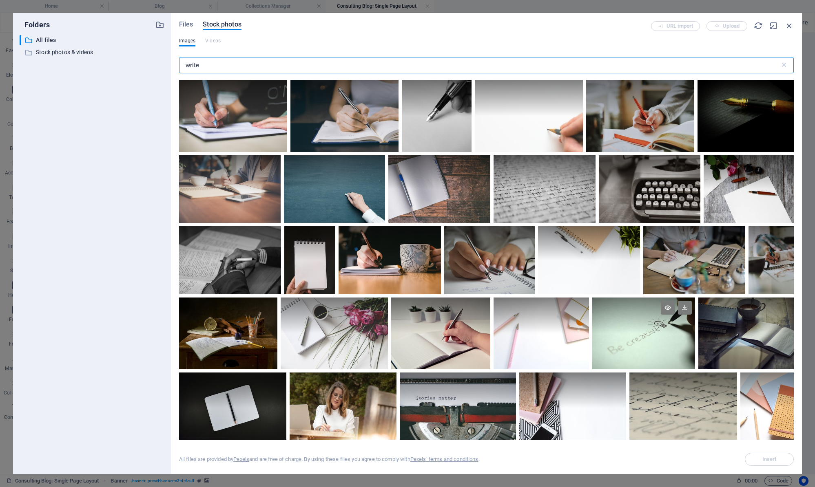
type input "write"
click at [656, 337] on div at bounding box center [643, 334] width 103 height 72
click at [656, 337] on div at bounding box center [643, 352] width 103 height 36
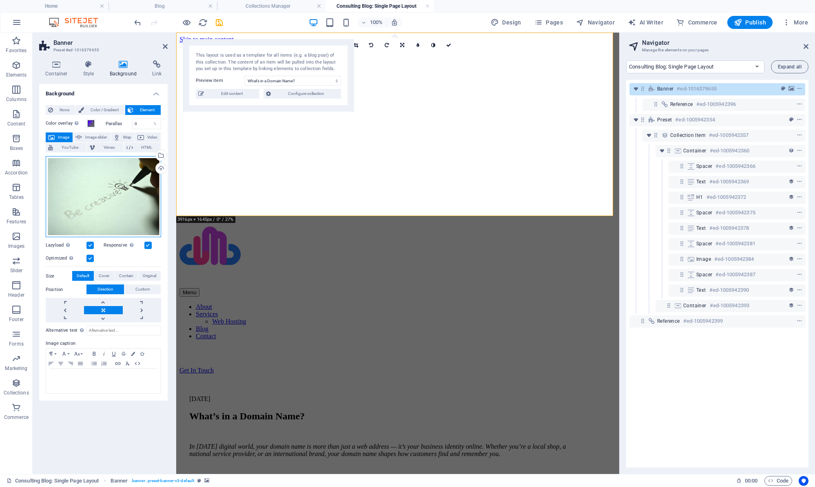
click at [115, 197] on div "Drag files here, click to choose files or select files from Files or our free s…" at bounding box center [103, 197] width 115 height 82
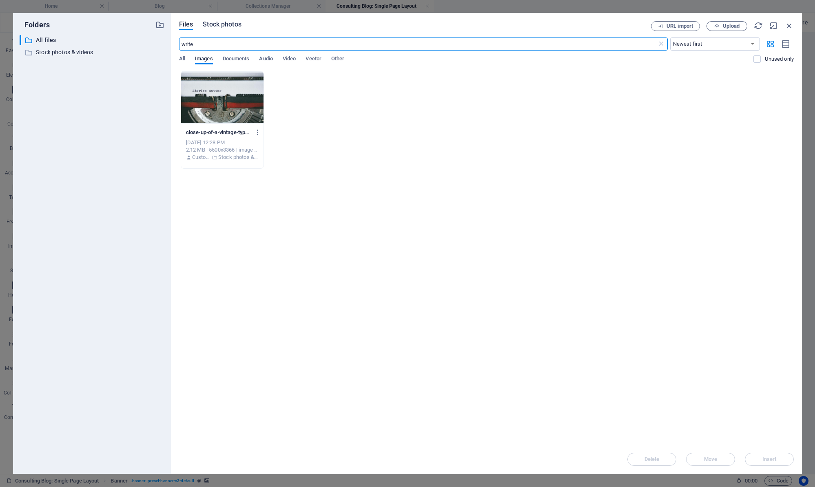
click at [226, 24] on span "Stock photos" at bounding box center [222, 25] width 38 height 10
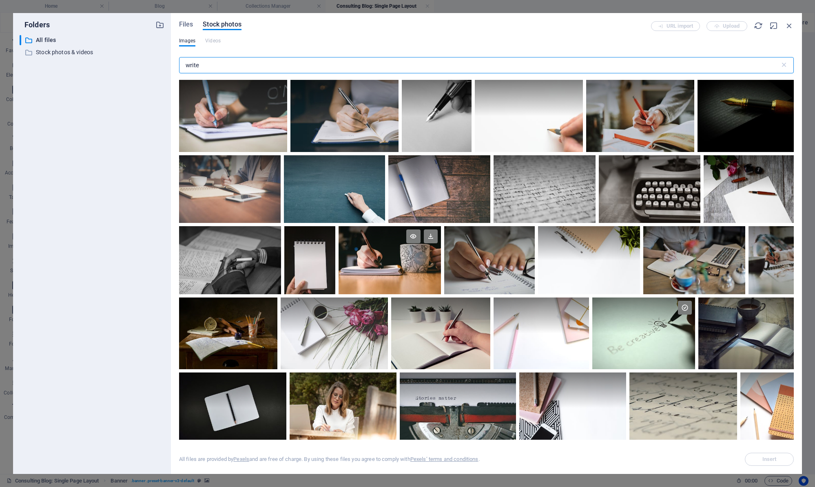
click at [391, 263] on div at bounding box center [389, 260] width 102 height 68
click at [391, 263] on div at bounding box center [389, 278] width 102 height 34
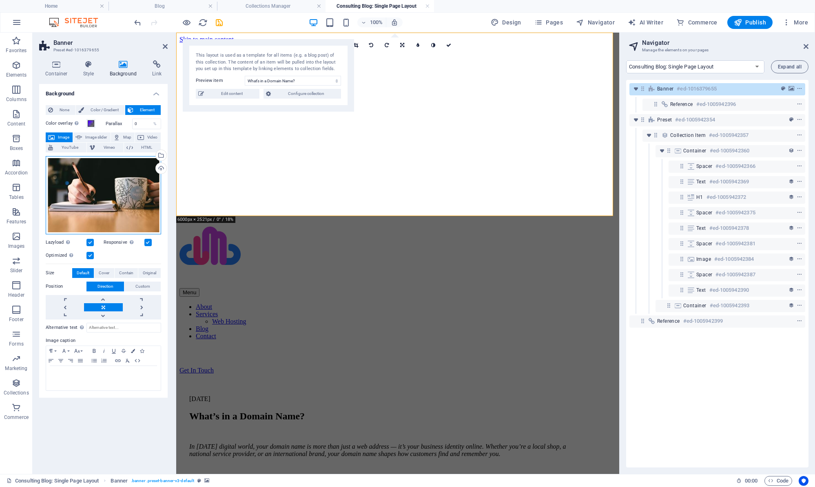
click at [95, 187] on div "Drag files here, click to choose files or select files from Files or our free s…" at bounding box center [103, 195] width 115 height 78
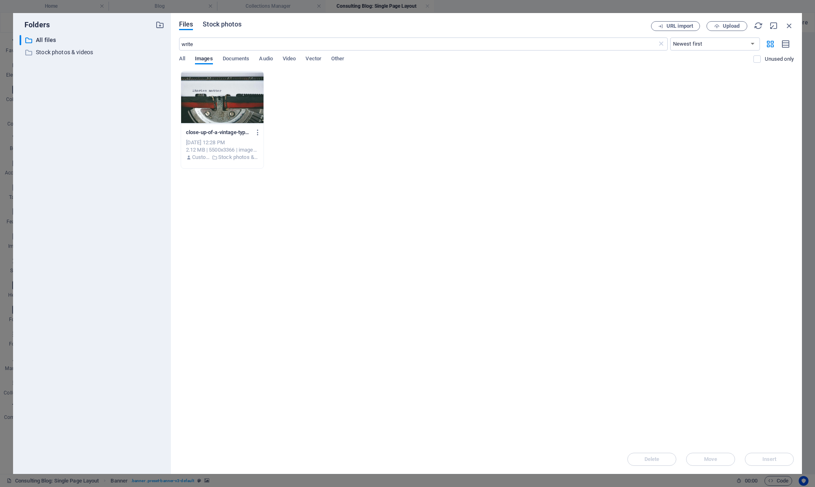
click at [223, 23] on span "Stock photos" at bounding box center [222, 25] width 38 height 10
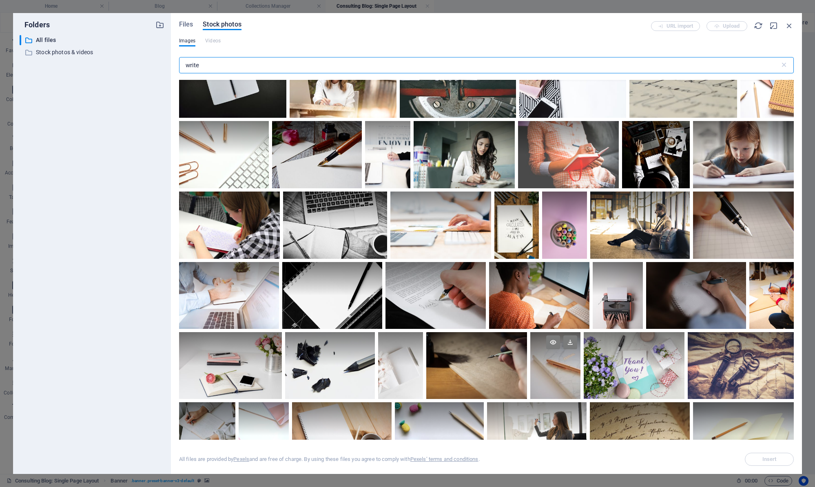
scroll to position [367, 0]
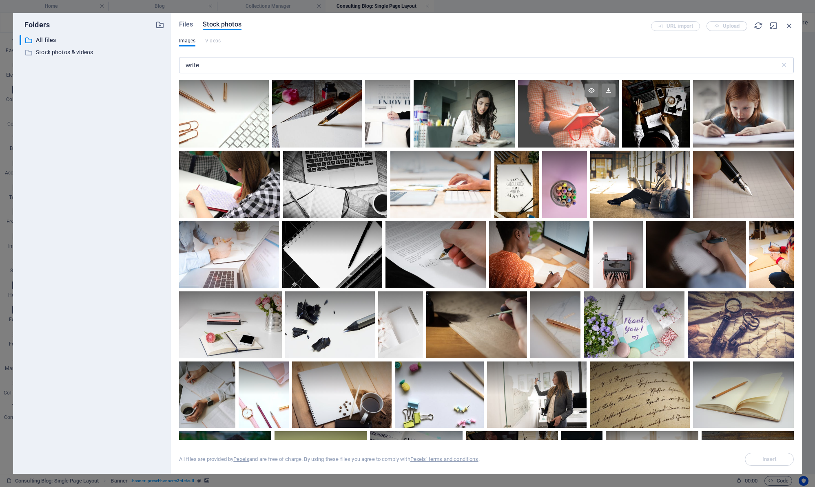
click at [566, 112] on div at bounding box center [568, 97] width 101 height 34
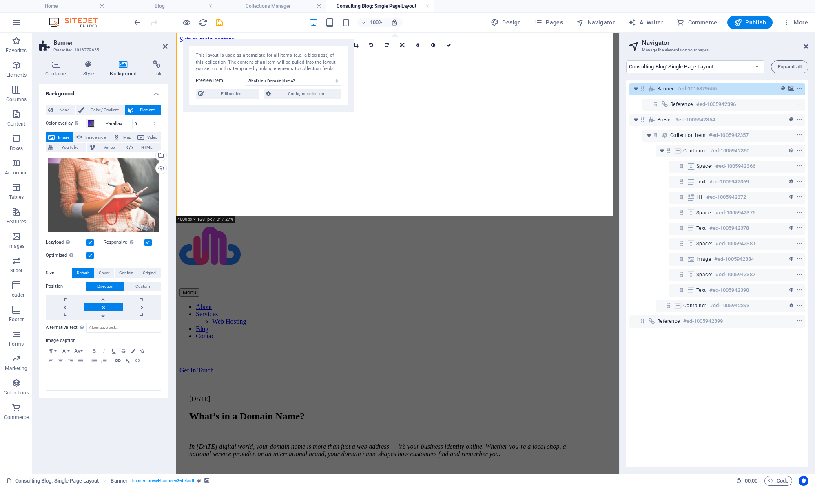
click at [522, 43] on figure at bounding box center [397, 43] width 436 height 0
click at [101, 189] on div "Drag files here, click to choose files or select files from Files or our free s…" at bounding box center [103, 195] width 115 height 78
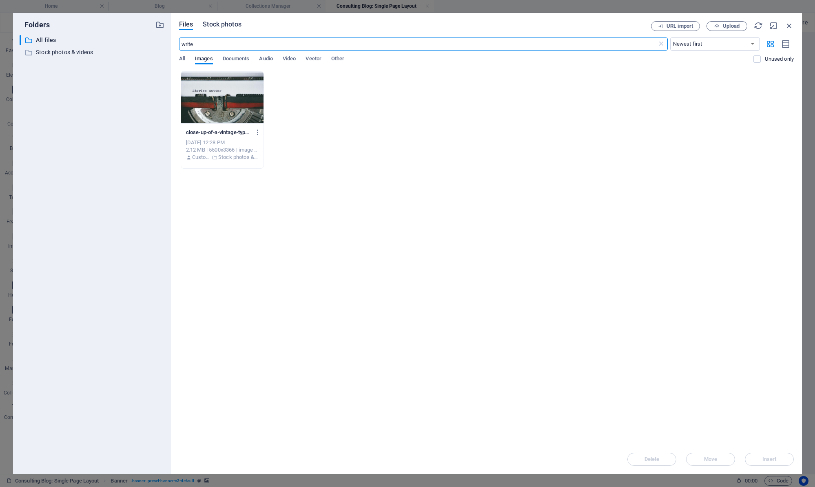
click at [228, 22] on span "Stock photos" at bounding box center [222, 25] width 38 height 10
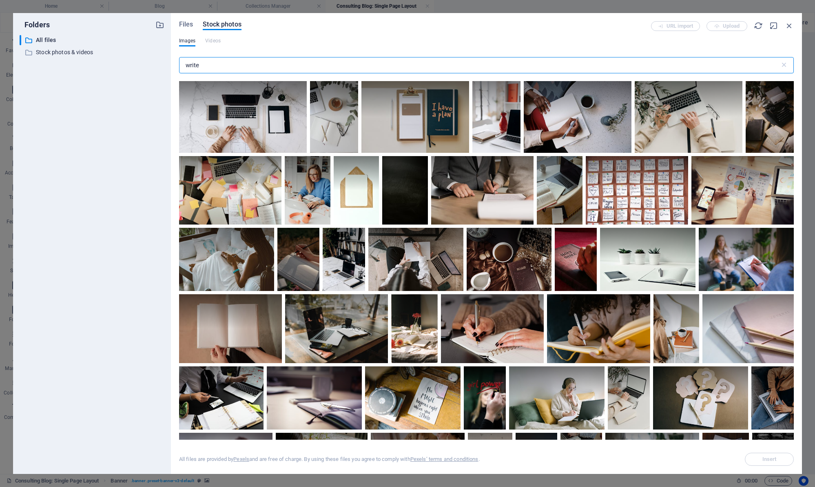
scroll to position [1713, 0]
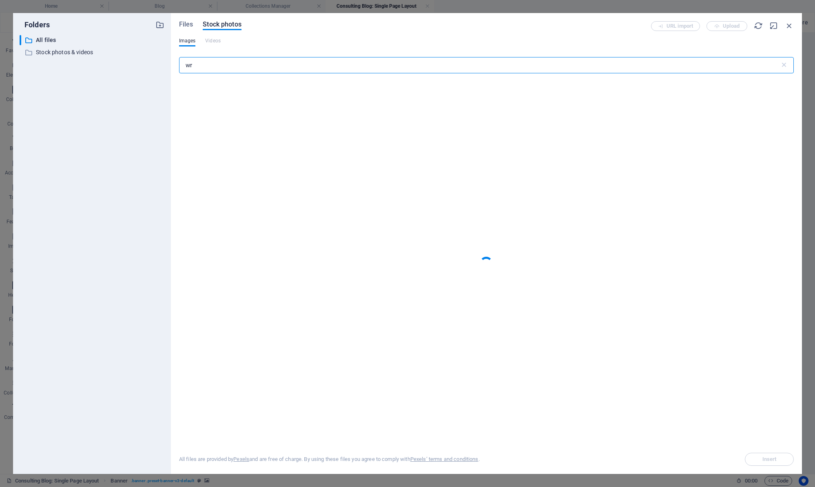
type input "w"
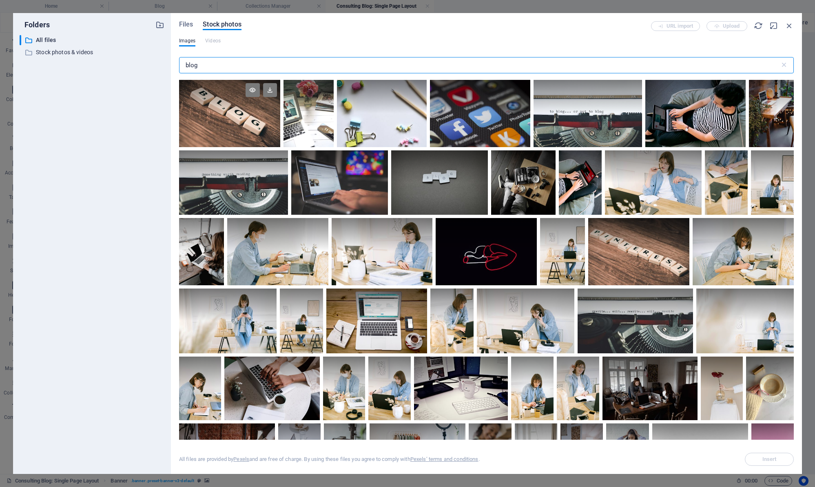
type input "blog"
click at [216, 119] on div at bounding box center [229, 113] width 101 height 67
click at [216, 119] on div at bounding box center [229, 129] width 101 height 33
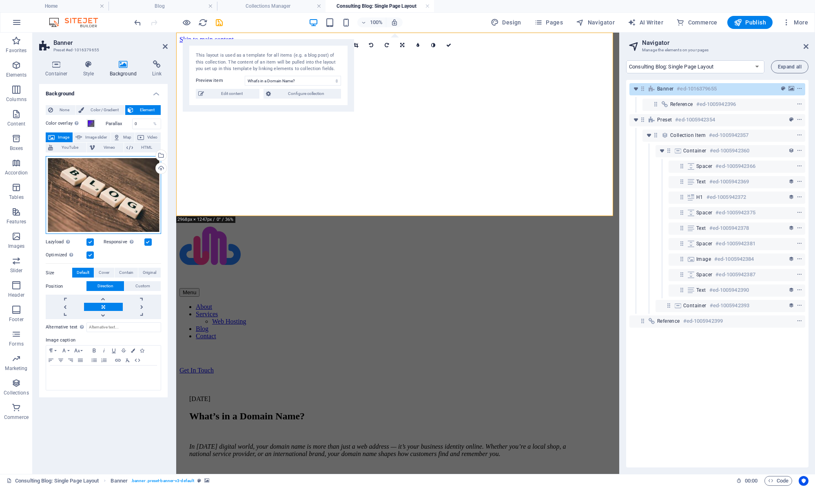
click at [128, 184] on div "Drag files here, click to choose files or select files from Files or our free s…" at bounding box center [103, 195] width 115 height 78
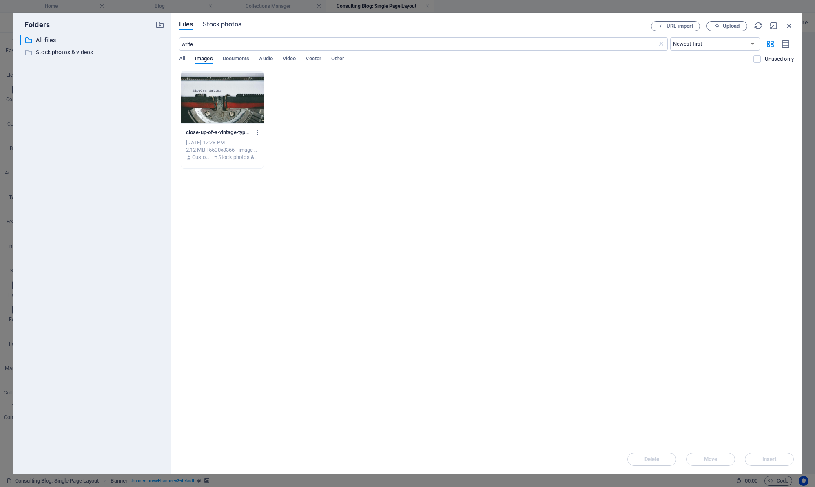
click at [225, 30] on button "Stock photos" at bounding box center [222, 25] width 38 height 9
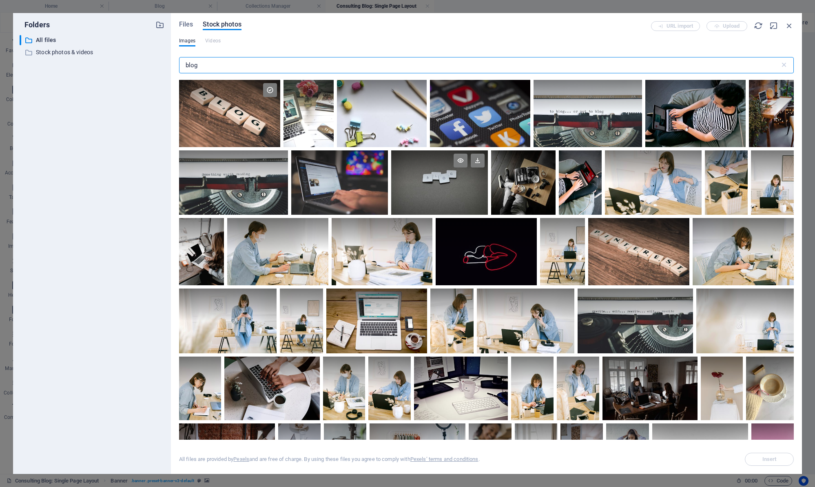
click at [449, 178] on div at bounding box center [439, 166] width 97 height 32
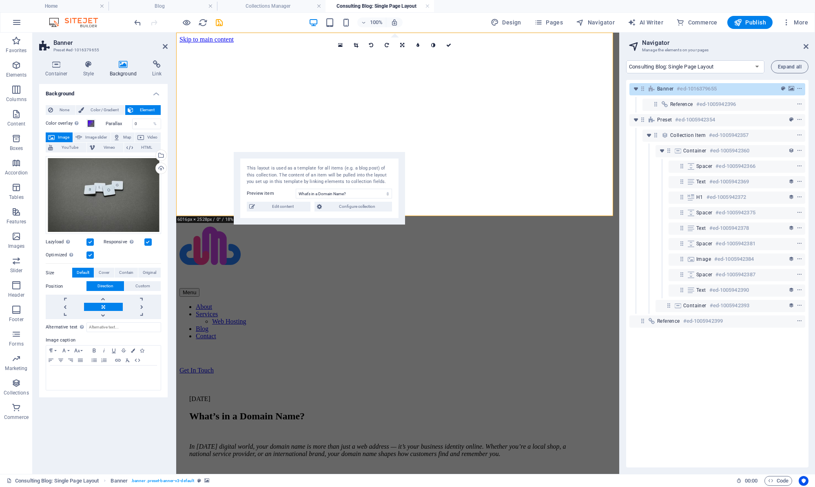
drag, startPoint x: 290, startPoint y: 45, endPoint x: 341, endPoint y: 158, distance: 123.9
click at [341, 158] on div "This layout is used as a template for all items (e.g. a blog post) of this coll…" at bounding box center [319, 188] width 171 height 73
click at [581, 430] on div at bounding box center [384, 433] width 391 height 7
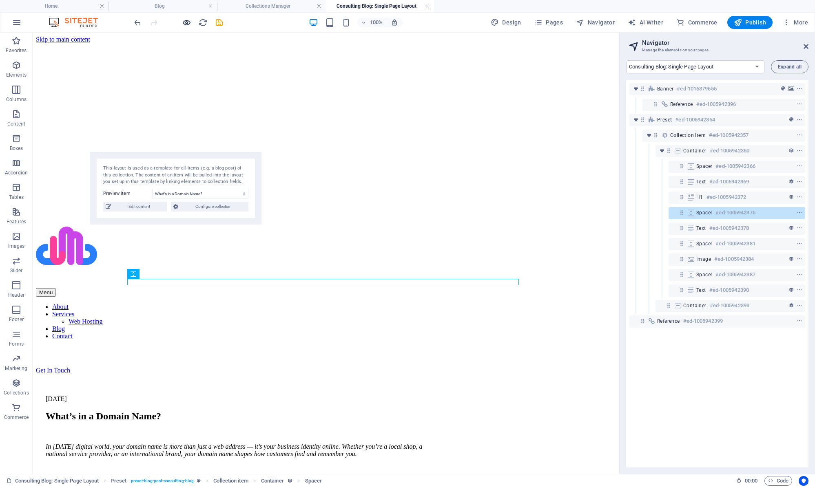
click at [186, 24] on icon "button" at bounding box center [186, 22] width 9 height 9
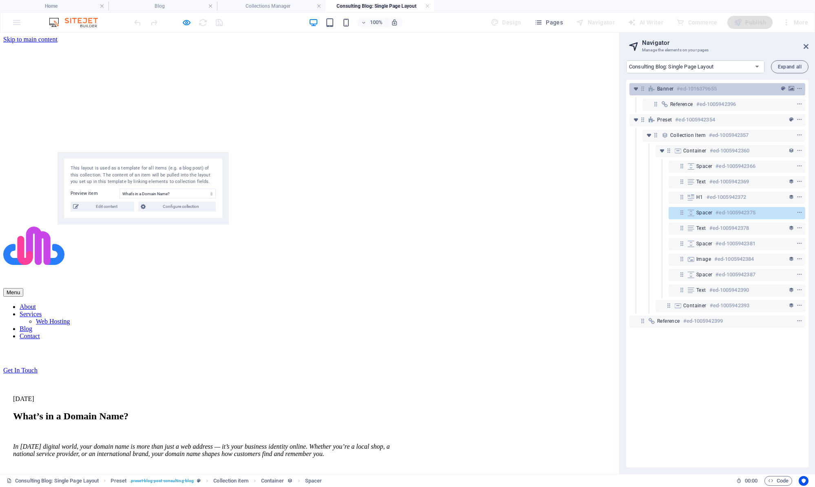
click at [677, 92] on h6 "#ed-1016379655" at bounding box center [696, 89] width 40 height 10
click at [676, 92] on h6 "#ed-1016379655" at bounding box center [696, 89] width 40 height 10
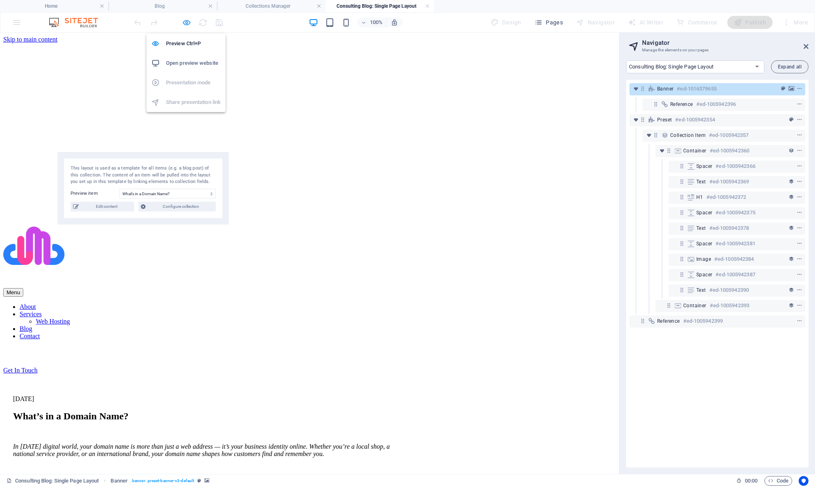
click at [184, 24] on icon "button" at bounding box center [186, 22] width 9 height 9
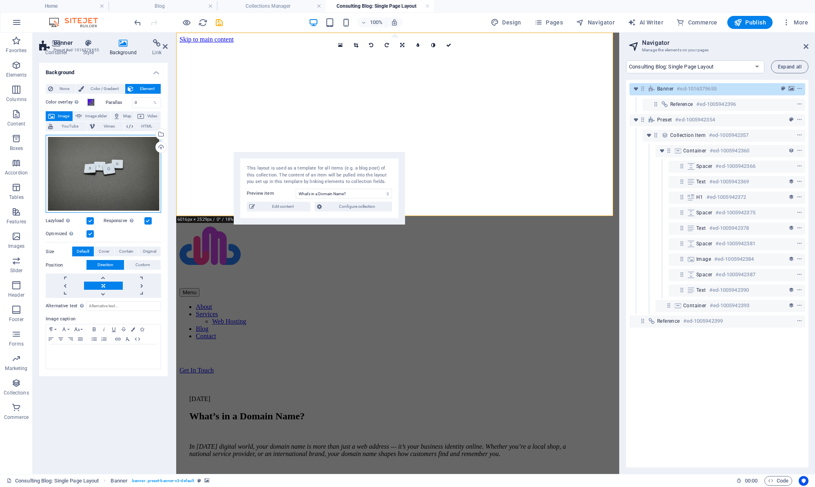
click at [124, 177] on div "Drag files here, click to choose files or select files from Files or our free s…" at bounding box center [103, 174] width 115 height 78
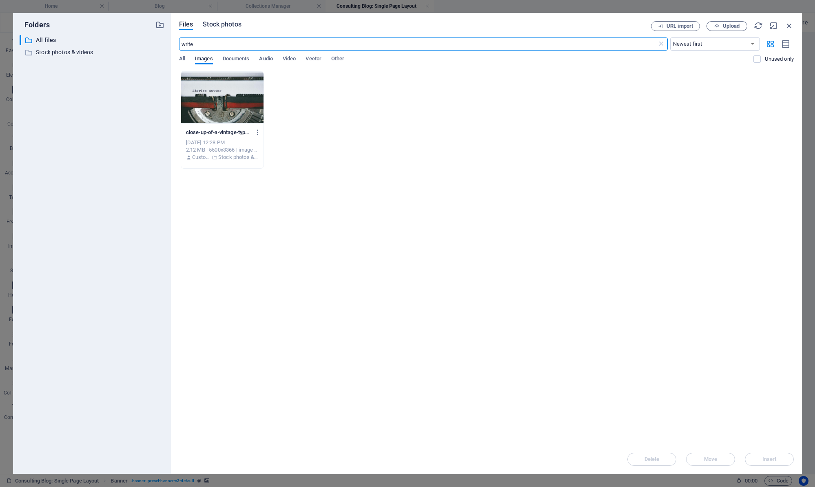
click at [220, 24] on span "Stock photos" at bounding box center [222, 25] width 38 height 10
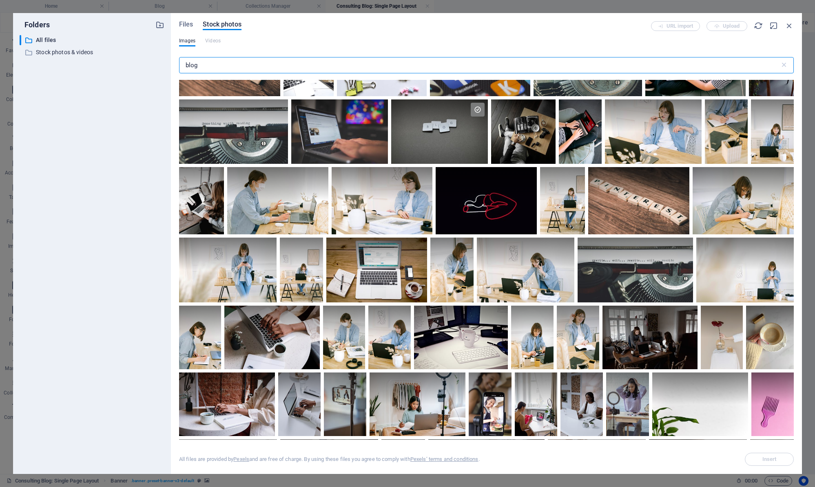
scroll to position [0, 0]
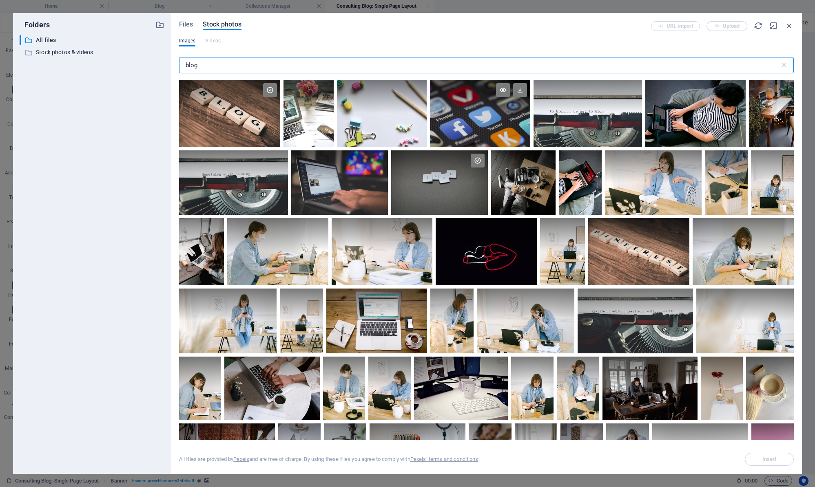
click at [479, 114] on div at bounding box center [480, 113] width 101 height 67
click at [479, 114] on div at bounding box center [480, 129] width 101 height 33
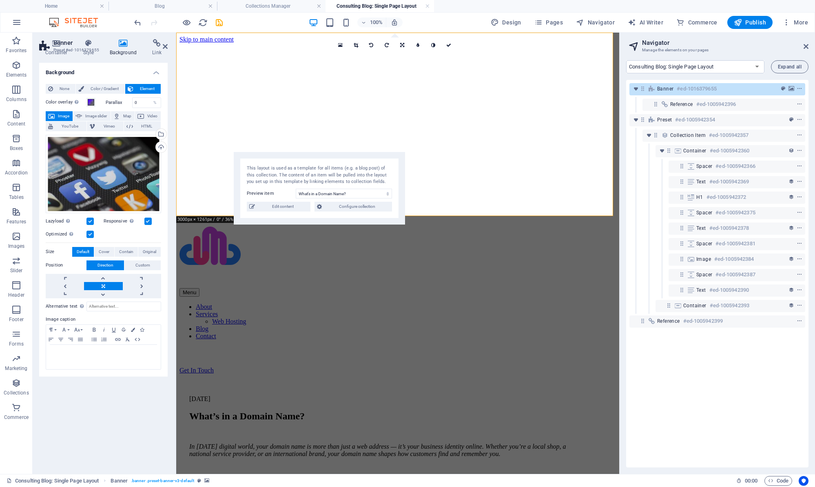
click at [714, 39] on header "Navigator Manage the elements on your pages" at bounding box center [718, 43] width 181 height 21
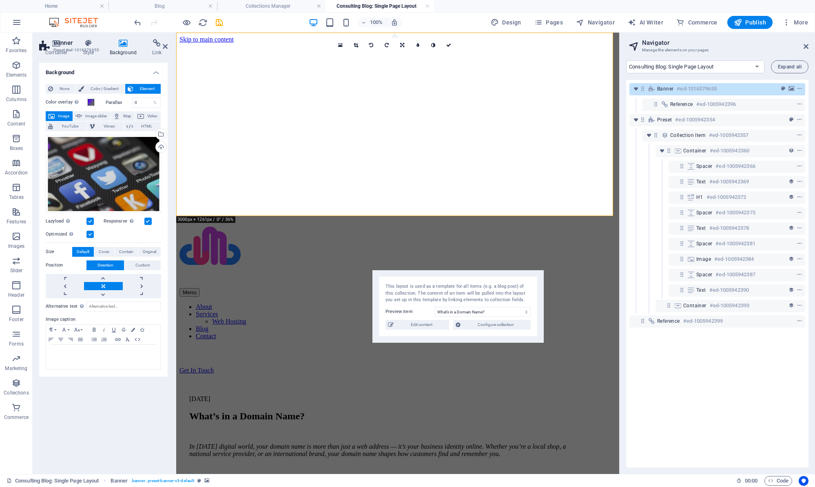
drag, startPoint x: 383, startPoint y: 162, endPoint x: 620, endPoint y: 335, distance: 293.3
click at [620, 335] on div "Home Blog Collections Manager Consulting Blog: Single Page Layout Favorites Ele…" at bounding box center [407, 254] width 815 height 442
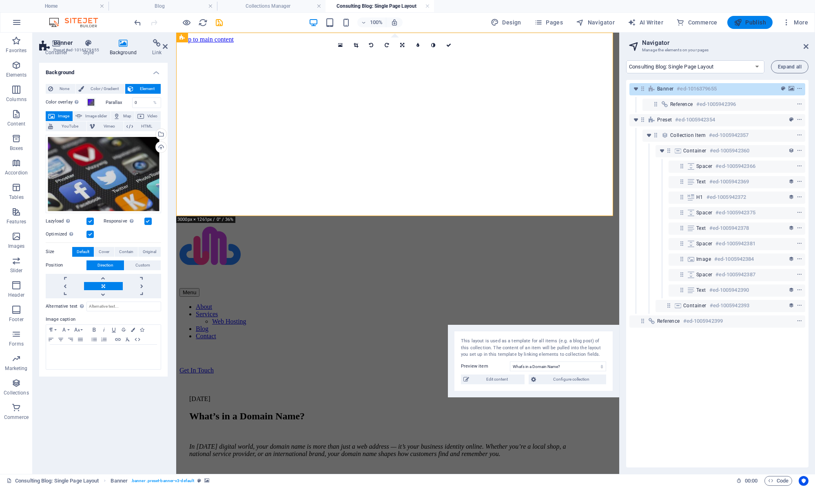
click at [747, 20] on span "Publish" at bounding box center [750, 22] width 32 height 8
